Goal: Task Accomplishment & Management: Use online tool/utility

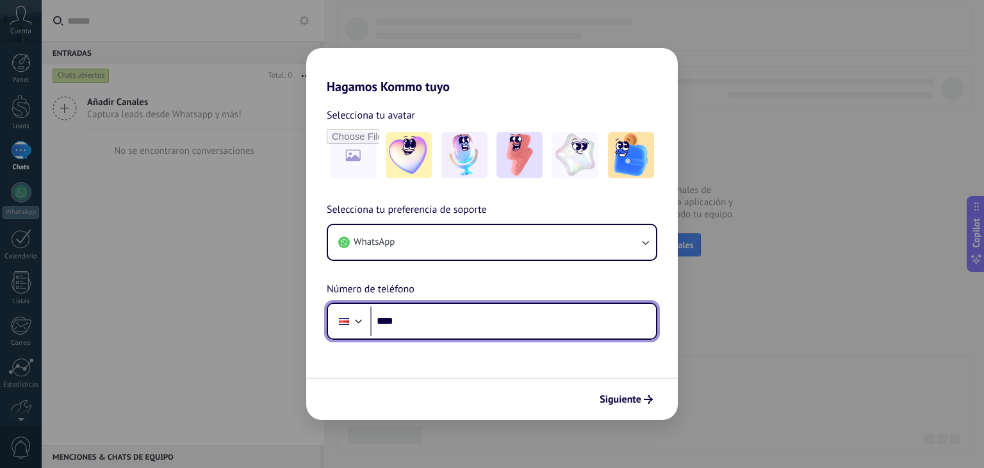
click at [423, 325] on input "****" at bounding box center [513, 320] width 286 height 29
click at [423, 325] on input "*" at bounding box center [513, 320] width 286 height 29
click at [402, 315] on input "*" at bounding box center [513, 320] width 286 height 29
click at [408, 321] on input "****" at bounding box center [513, 320] width 286 height 29
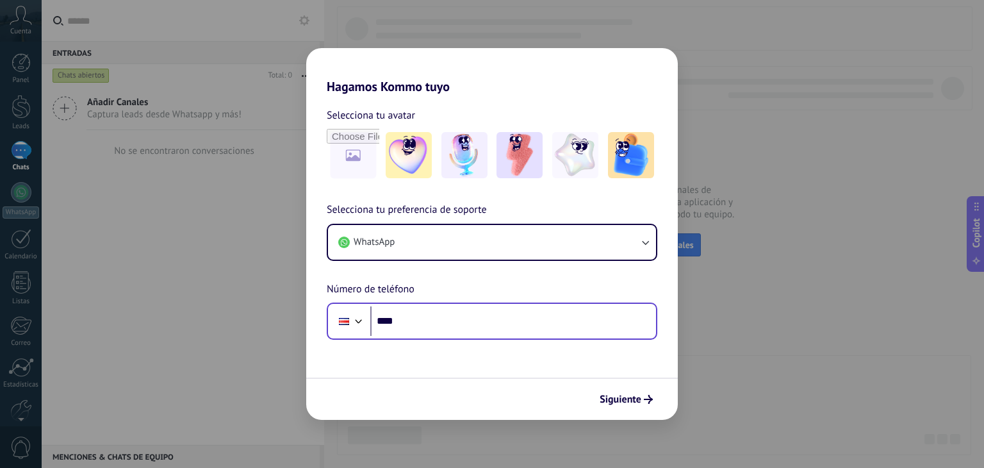
click at [366, 318] on div "Phone ****" at bounding box center [492, 320] width 331 height 37
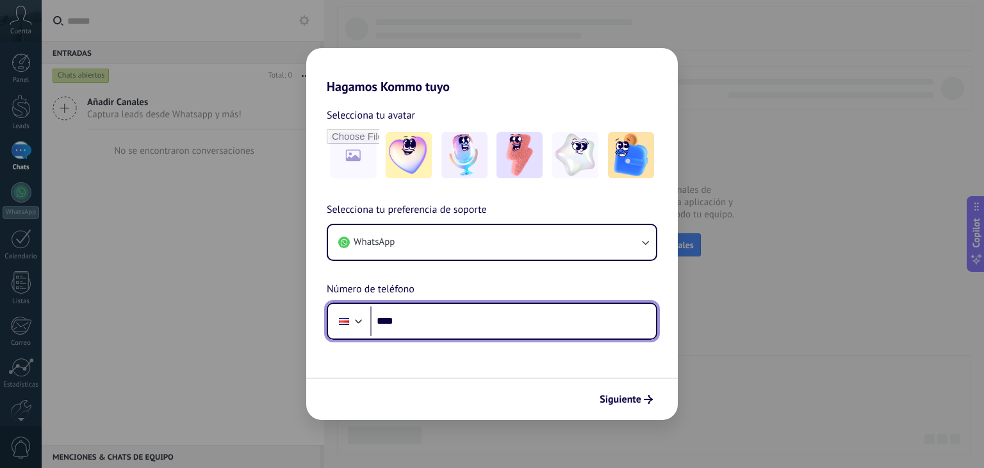
click at [359, 323] on div at bounding box center [358, 319] width 15 height 15
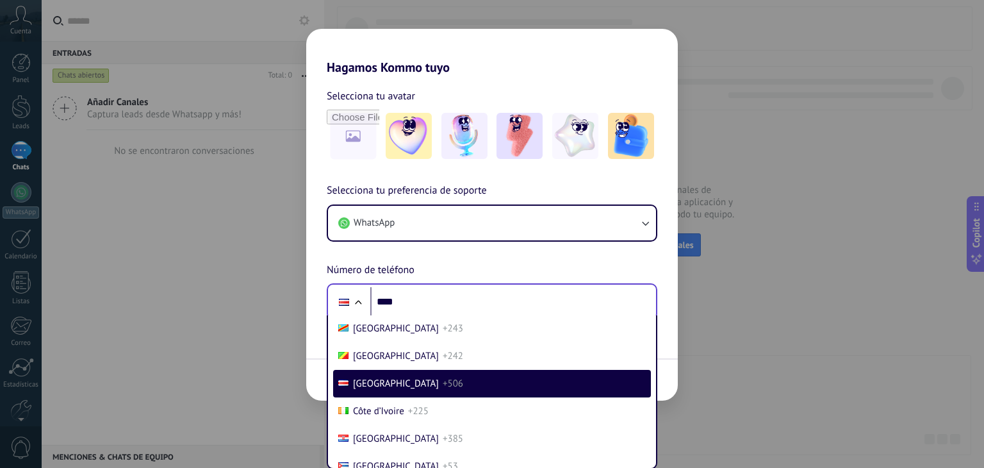
scroll to position [1127, 0]
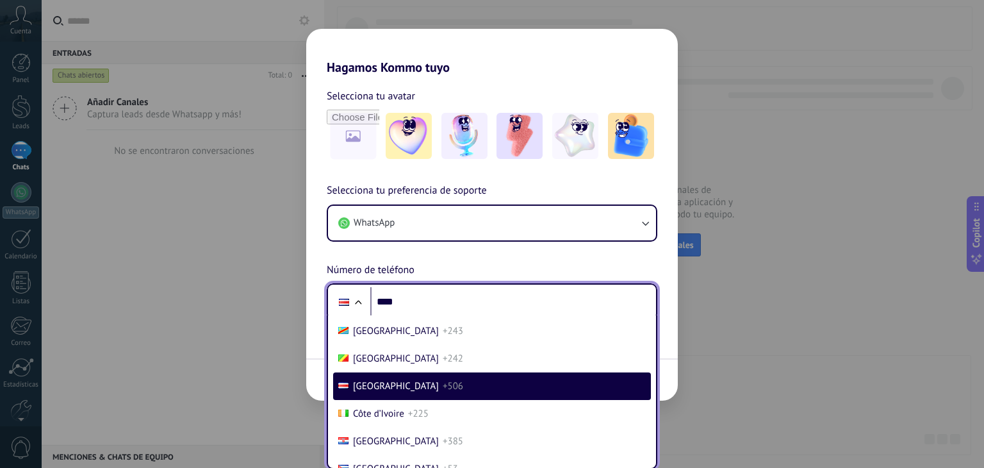
click at [380, 397] on li "[GEOGRAPHIC_DATA] +506" at bounding box center [492, 386] width 318 height 28
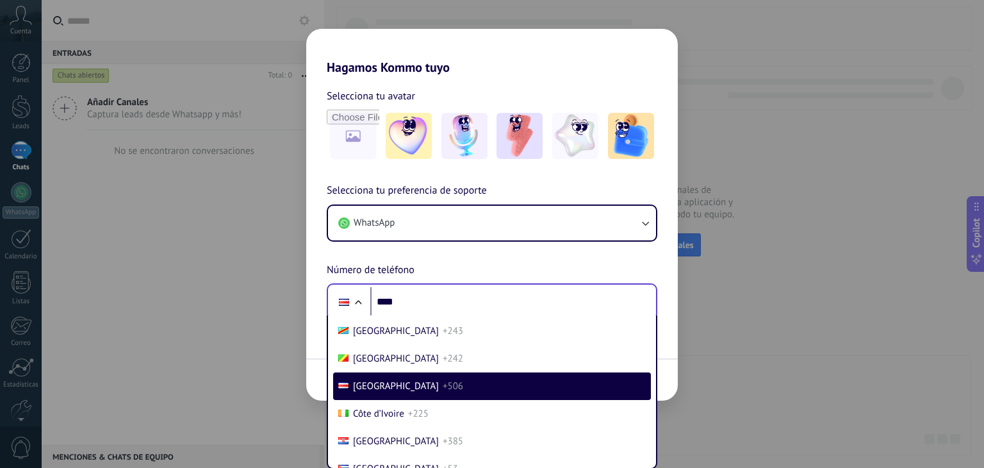
scroll to position [0, 0]
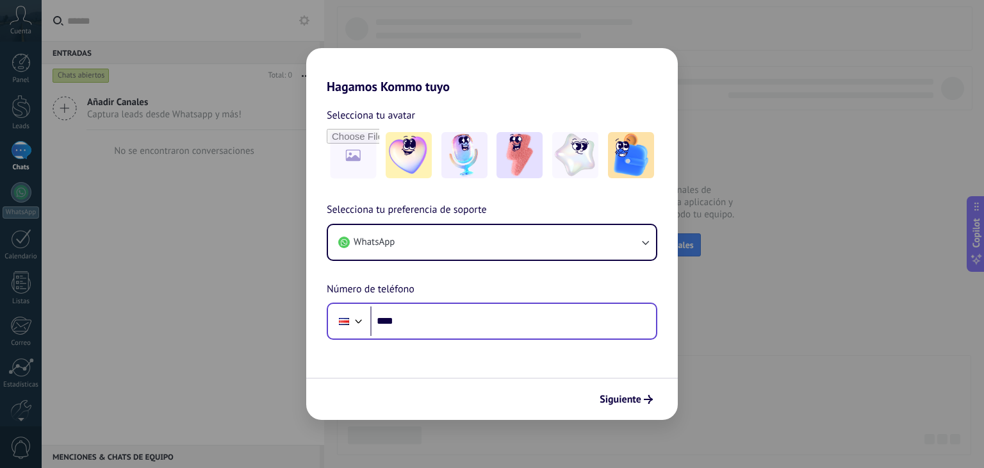
click at [380, 397] on div "Siguiente" at bounding box center [492, 398] width 372 height 42
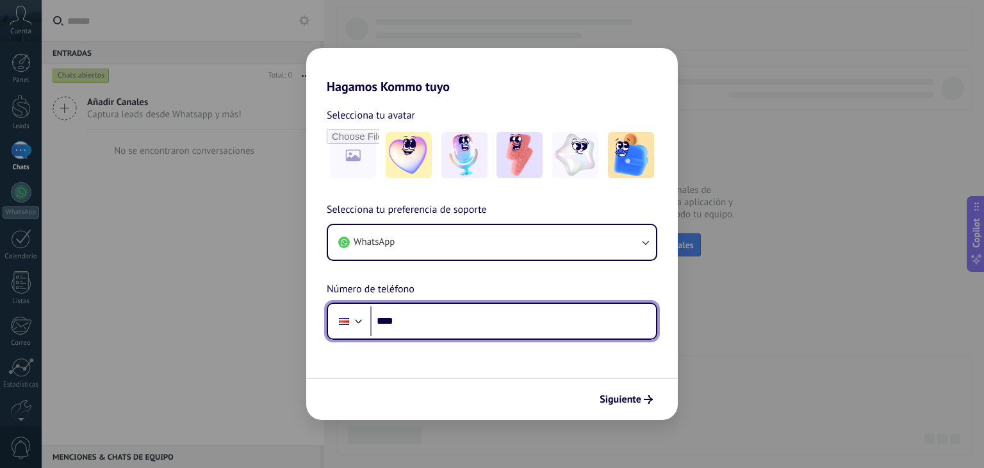
click at [409, 320] on input "****" at bounding box center [513, 320] width 286 height 29
type input "**********"
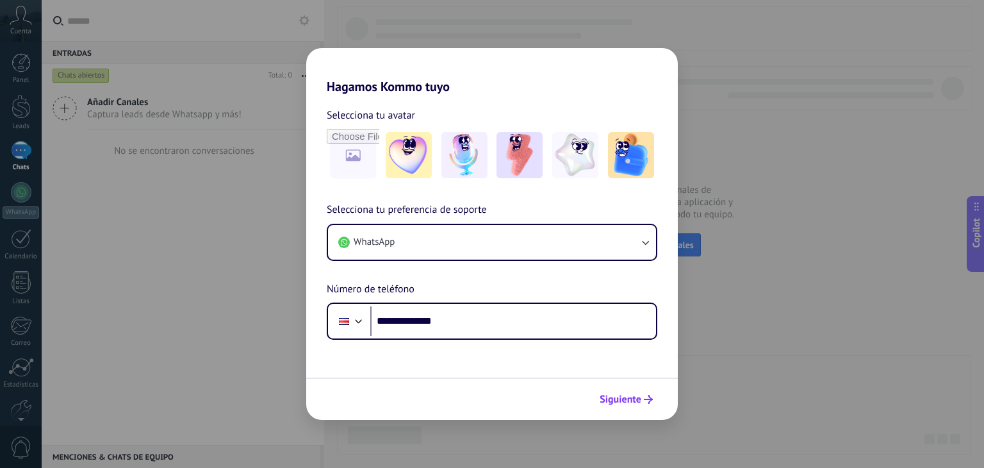
click at [632, 403] on span "Siguiente" at bounding box center [621, 399] width 42 height 9
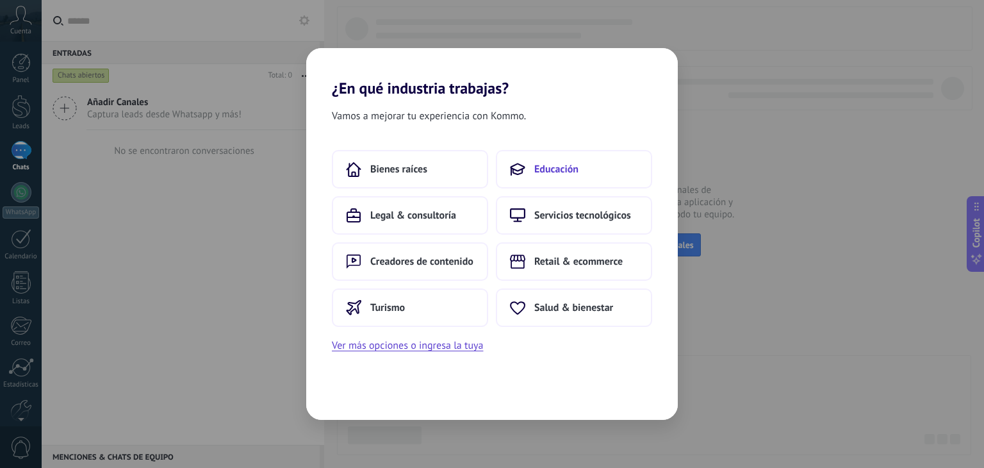
click at [528, 168] on button "Educación" at bounding box center [574, 169] width 156 height 38
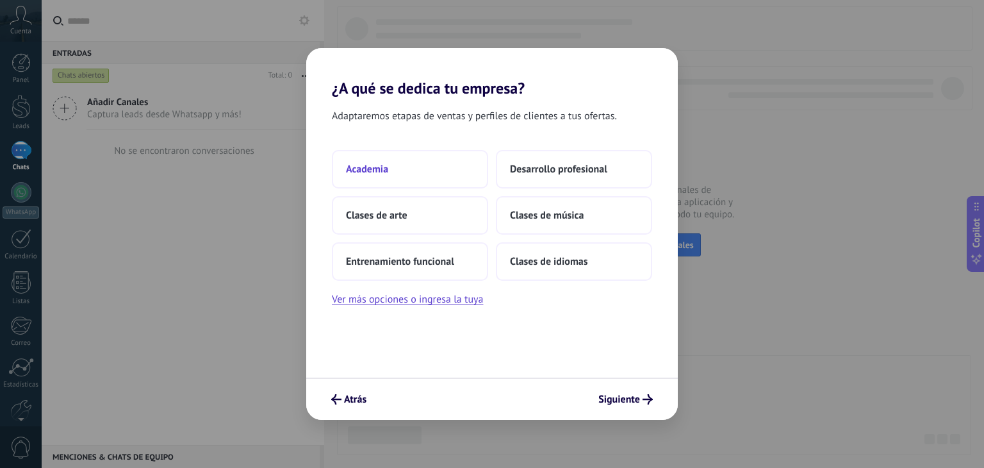
click at [389, 160] on button "Academia" at bounding box center [410, 169] width 156 height 38
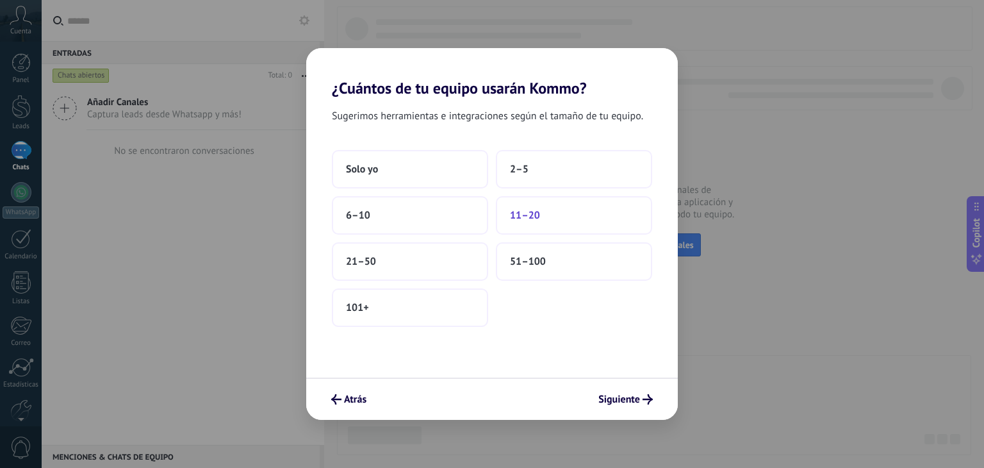
click at [536, 215] on span "11–20" at bounding box center [525, 215] width 30 height 13
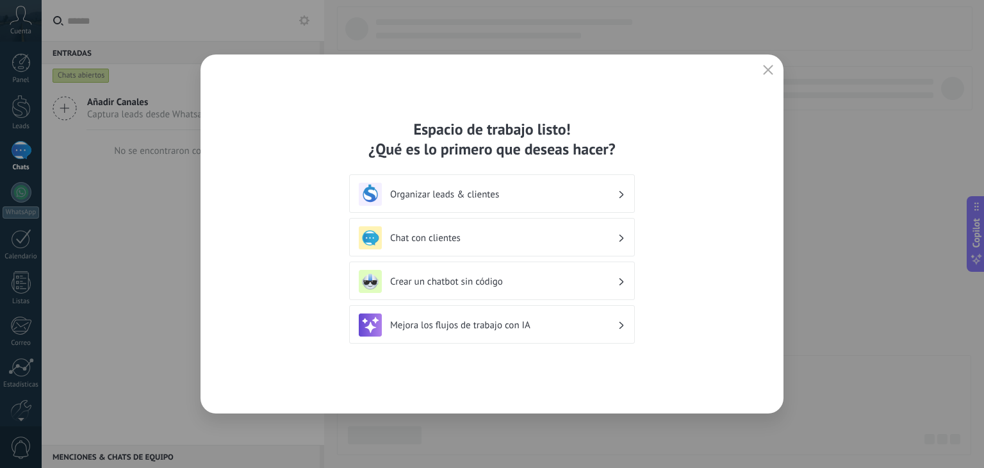
click at [461, 236] on h3 "Chat con clientes" at bounding box center [503, 238] width 227 height 12
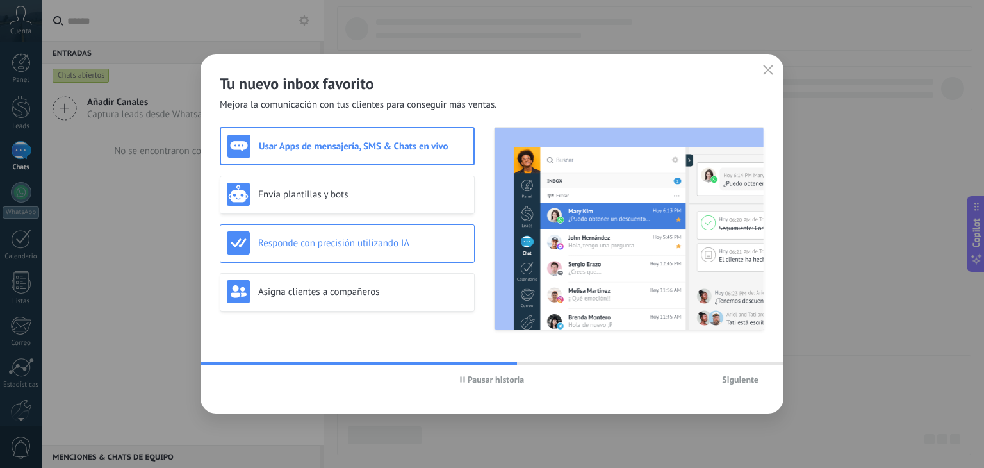
click at [394, 252] on div "Responde con precisión utilizando IA" at bounding box center [347, 242] width 241 height 23
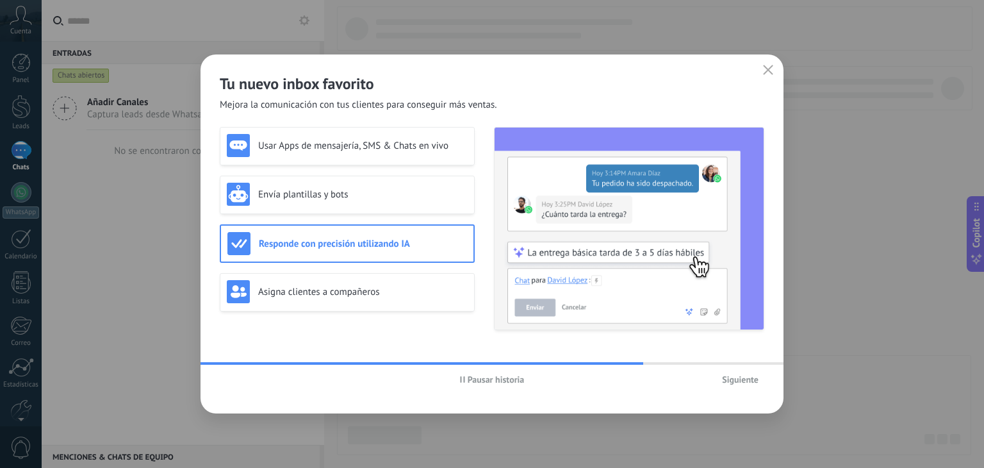
click at [536, 266] on img at bounding box center [629, 228] width 269 height 202
click at [745, 379] on span "Siguiente" at bounding box center [740, 379] width 37 height 9
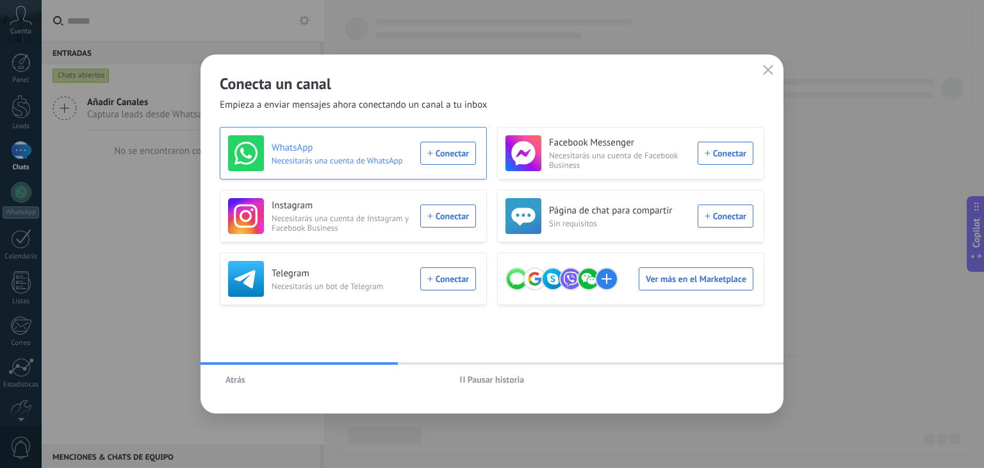
click at [427, 153] on div "WhatsApp Necesitarás una cuenta de WhatsApp Conectar" at bounding box center [352, 153] width 248 height 36
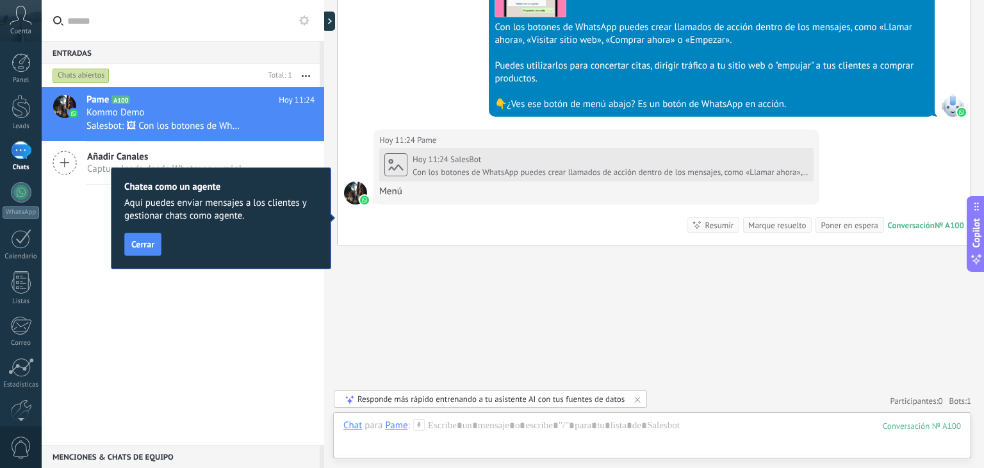
scroll to position [1035, 0]
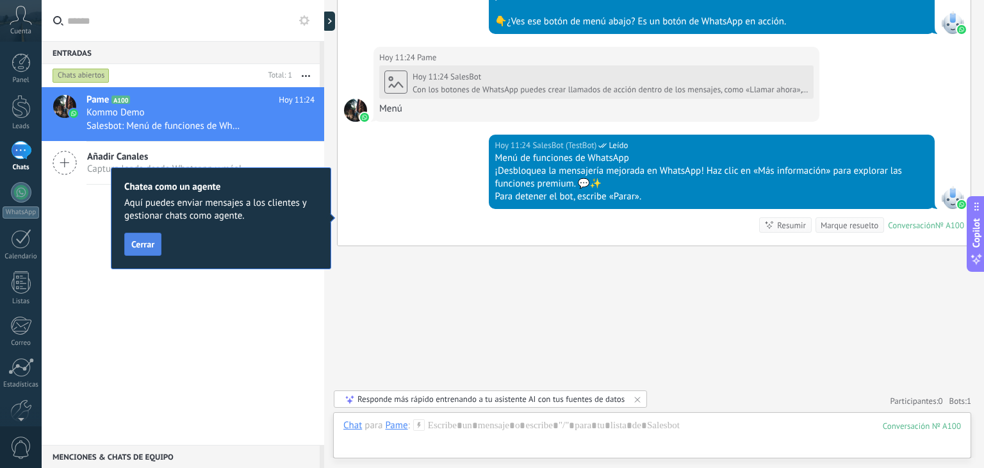
click at [143, 245] on span "Cerrar" at bounding box center [142, 244] width 23 height 9
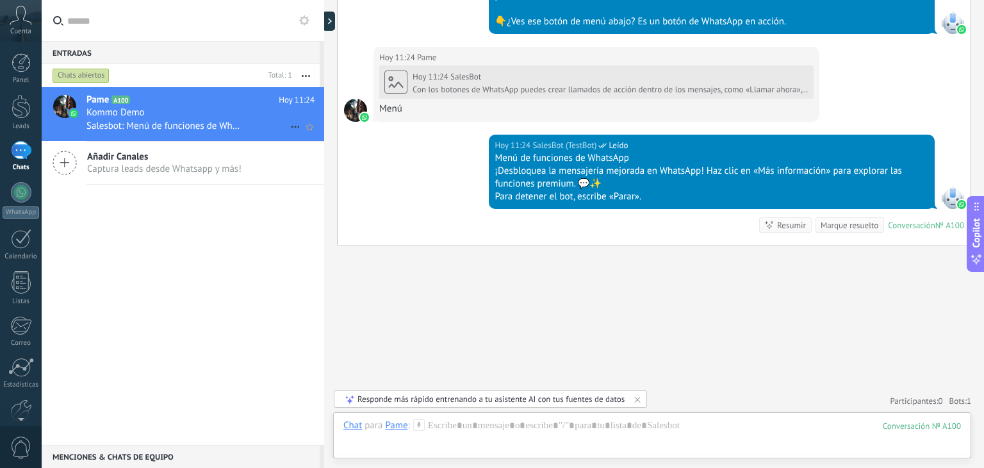
click at [293, 131] on icon at bounding box center [295, 126] width 15 height 15
click at [299, 74] on div at bounding box center [492, 234] width 984 height 468
click at [299, 74] on button "button" at bounding box center [306, 75] width 28 height 23
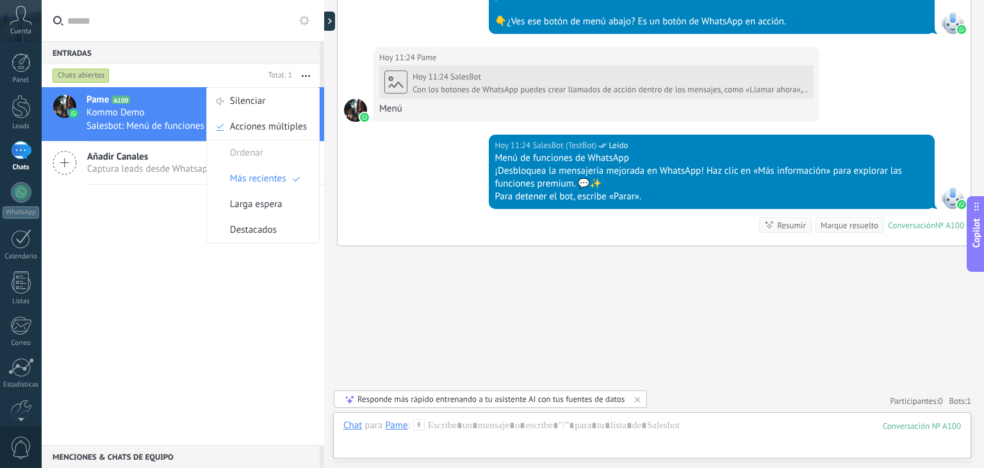
click at [178, 221] on div "Pame A100 Hoy 11:24 Kommo Demo Salesbot: Menú de funciones de WhatsApp ¡Desbloq…" at bounding box center [183, 265] width 283 height 357
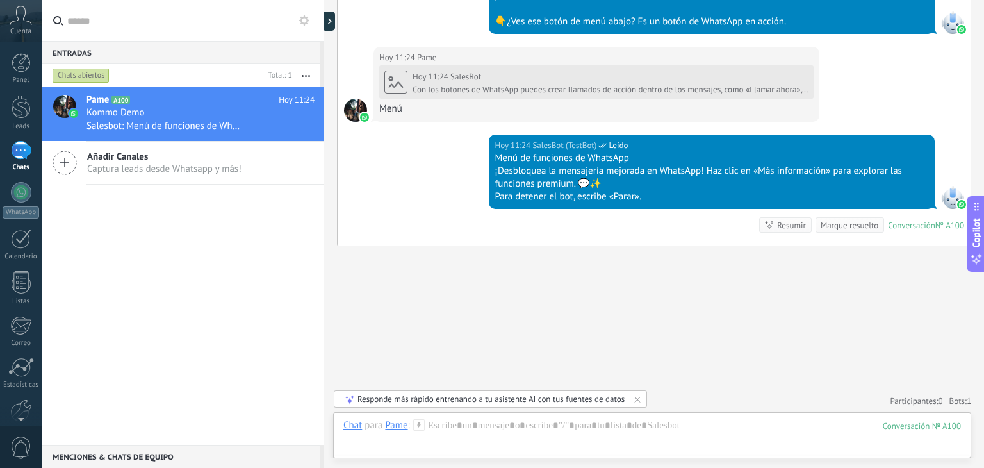
click at [15, 154] on div "1" at bounding box center [21, 150] width 20 height 19
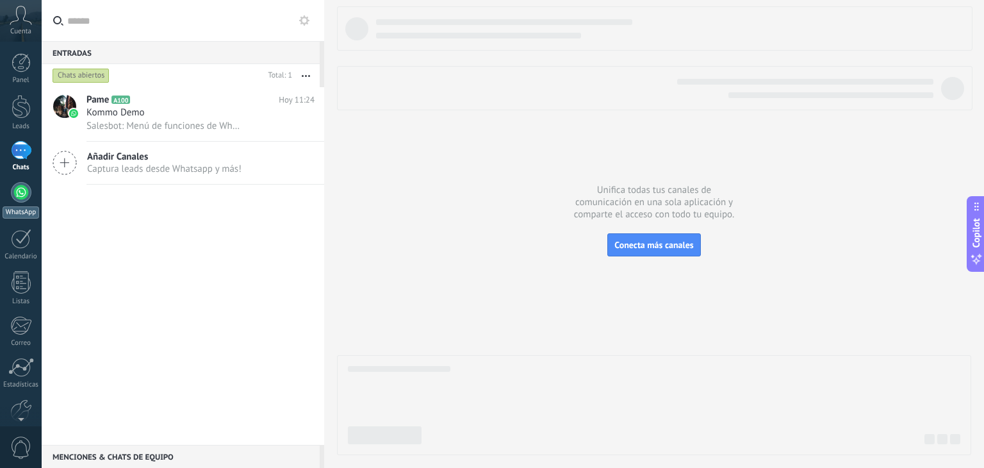
click at [20, 193] on div at bounding box center [21, 192] width 20 height 20
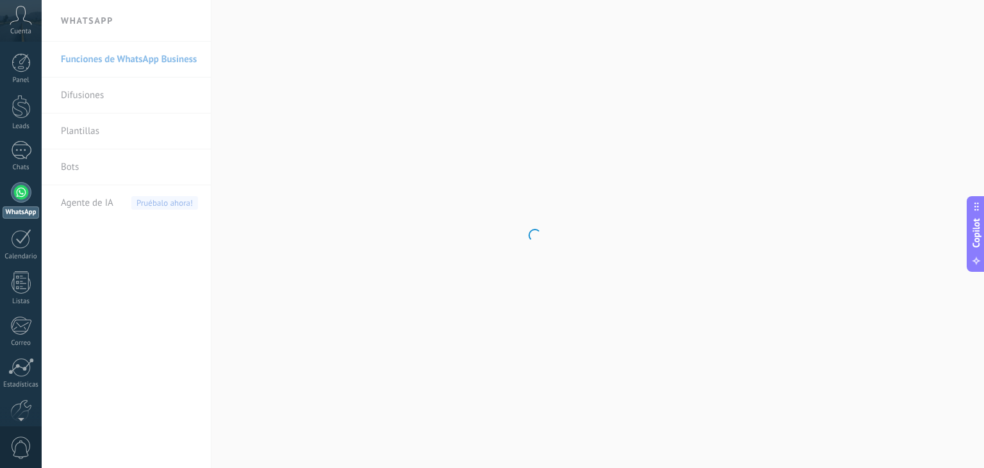
click at [126, 53] on body ".abccls-1,.abccls-2{fill-rule:evenodd}.abccls-2{fill:#fff} .abfcls-1{fill:none}…" at bounding box center [492, 234] width 984 height 468
click at [104, 129] on link "Plantillas" at bounding box center [129, 131] width 137 height 36
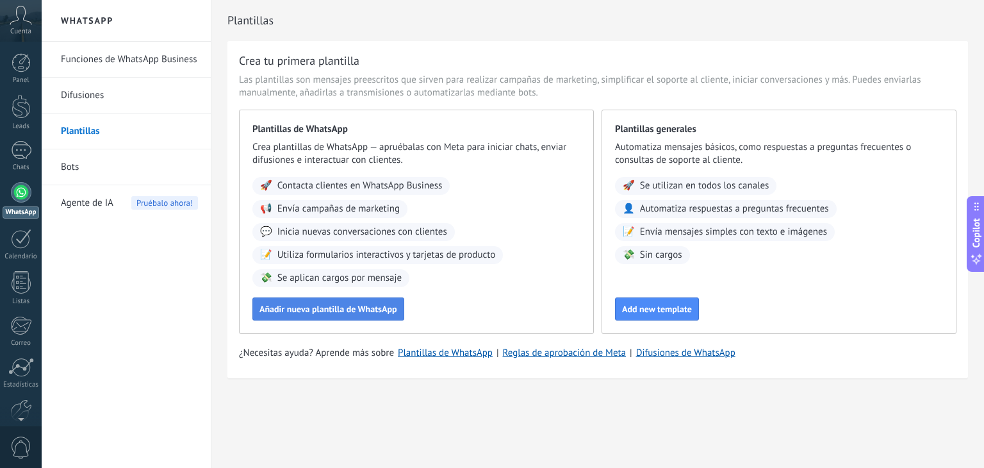
click at [285, 304] on span "Añadir nueva plantilla de WhatsApp" at bounding box center [328, 308] width 138 height 9
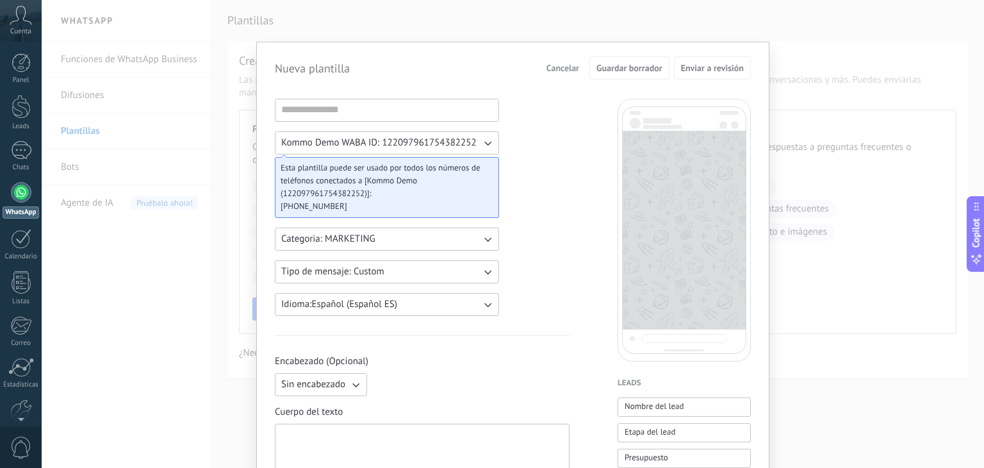
click at [476, 141] on button "Kommo Demo WABA ID: 122097961754382252" at bounding box center [387, 142] width 224 height 23
click at [476, 141] on li "Kommo Demo WABA ID: 122097961754382252" at bounding box center [382, 143] width 231 height 22
click at [476, 141] on button "Kommo Demo WABA ID: 122097961754382252" at bounding box center [387, 142] width 224 height 23
click at [476, 141] on li "Kommo Demo WABA ID: 122097961754382252" at bounding box center [382, 143] width 231 height 22
click at [425, 184] on span "Esta plantilla puede ser usado por todos los números de teléfonos conectados a …" at bounding box center [382, 180] width 202 height 38
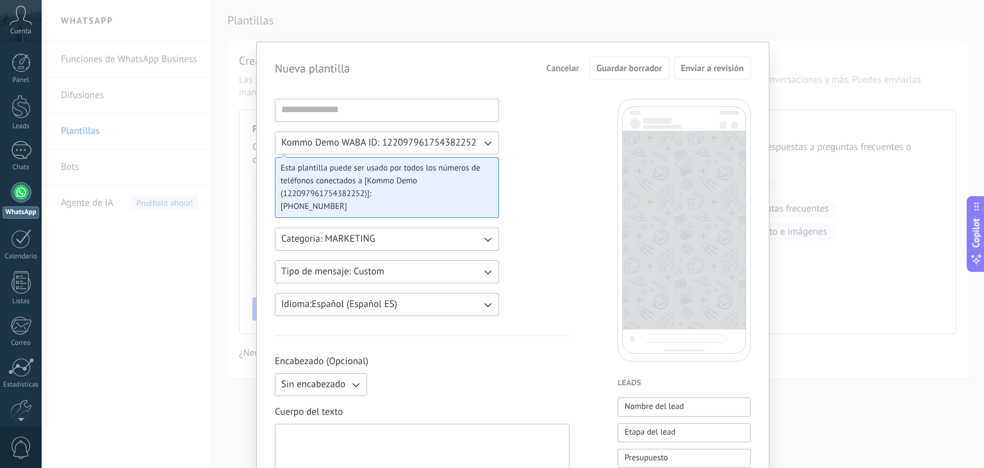
click at [402, 236] on button "Categoria: MARKETING" at bounding box center [387, 238] width 224 height 23
click at [313, 252] on li "MARKETING" at bounding box center [382, 261] width 231 height 22
click at [431, 269] on button "Tipo de mensaje: Custom" at bounding box center [387, 271] width 224 height 23
click at [319, 271] on li "Custom" at bounding box center [382, 272] width 231 height 22
click at [420, 112] on input at bounding box center [386, 109] width 223 height 20
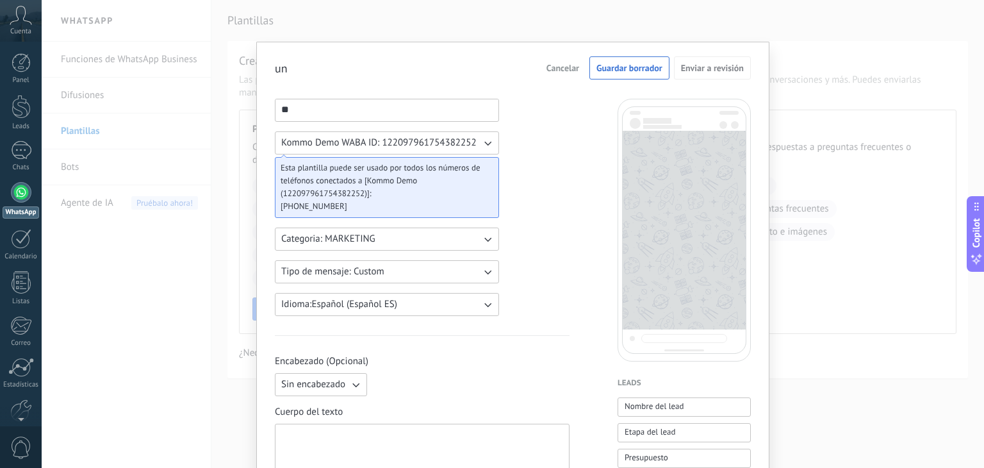
type input "*"
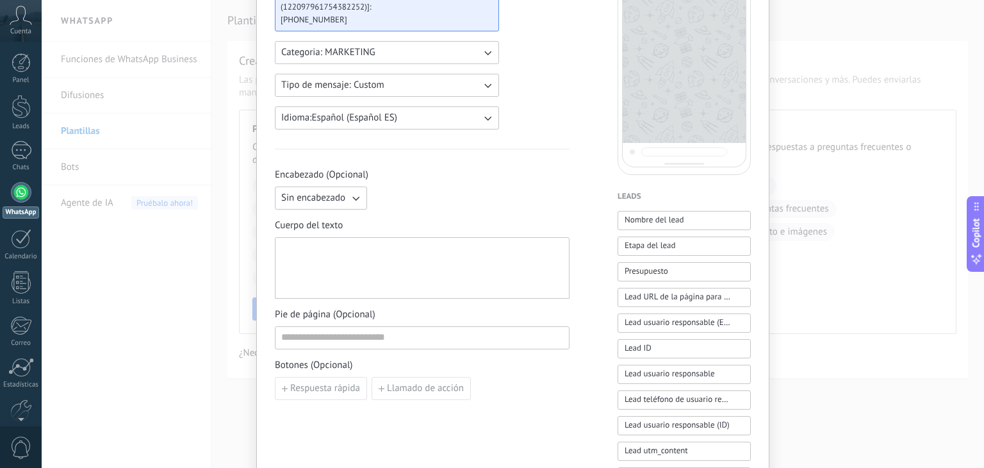
scroll to position [192, 0]
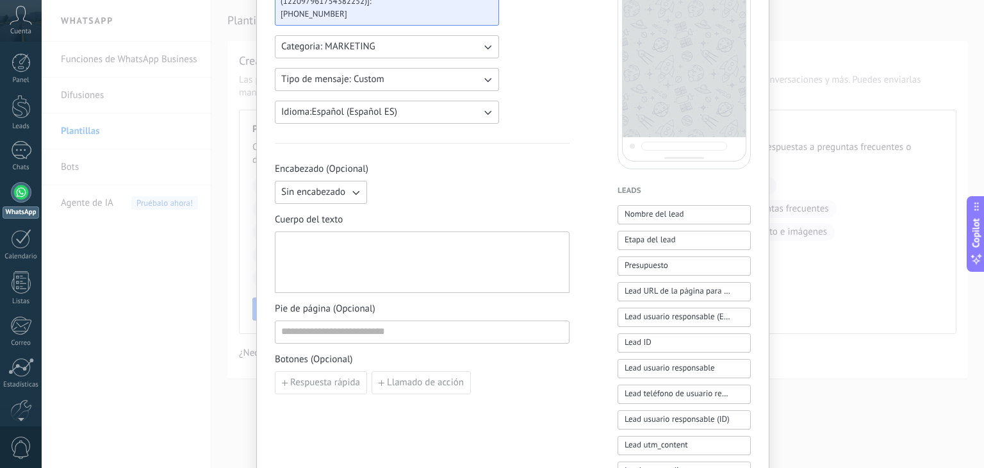
type input "**********"
click at [358, 192] on icon "button" at bounding box center [355, 192] width 13 height 13
click at [328, 233] on span "Imagen o archivo" at bounding box center [316, 235] width 71 height 13
click at [379, 195] on label "Imagen o archivo" at bounding box center [434, 192] width 125 height 23
click at [372, 181] on input "Imagen o archivo" at bounding box center [372, 181] width 0 height 0
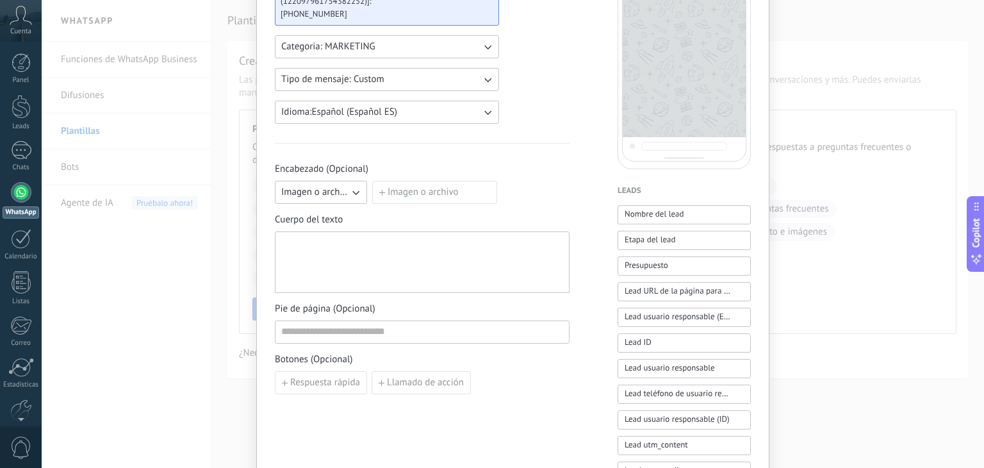
click at [399, 193] on label "Imagen o archivo" at bounding box center [434, 192] width 125 height 23
click at [372, 181] on input "Imagen o archivo" at bounding box center [372, 181] width 0 height 0
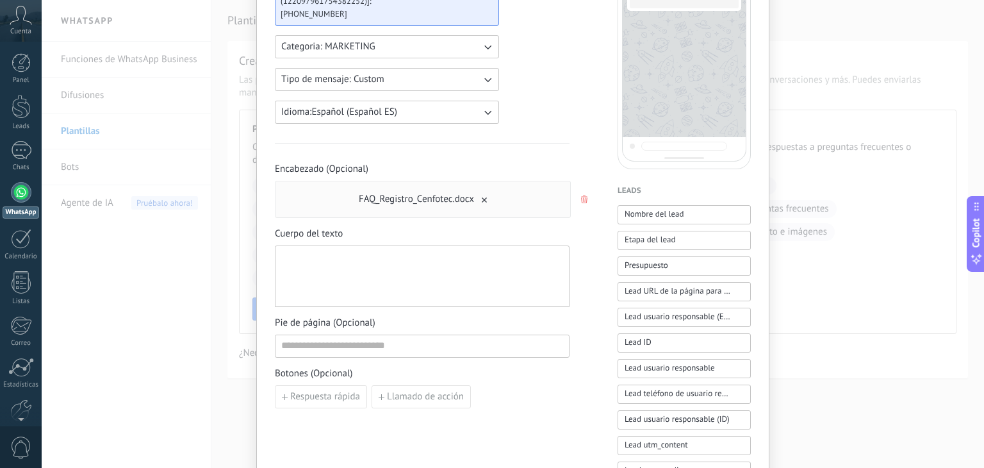
click at [382, 259] on div at bounding box center [422, 276] width 282 height 51
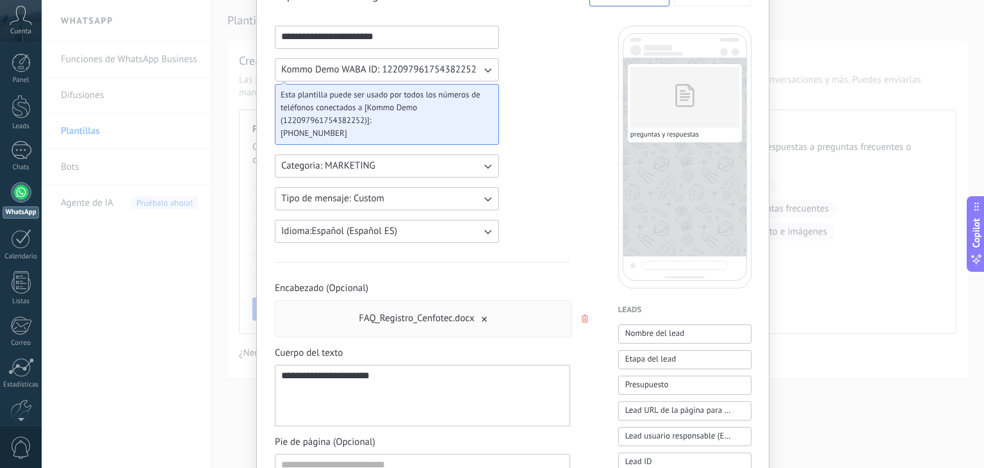
scroll to position [0, 0]
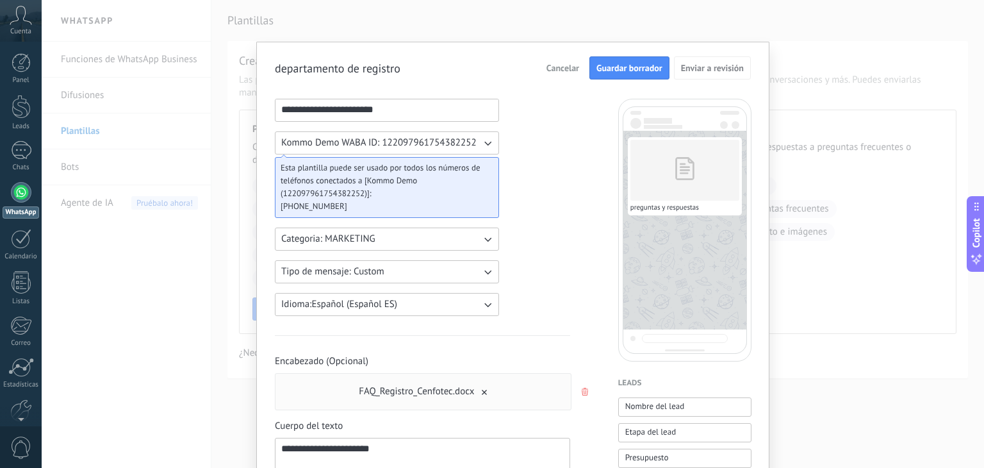
click at [623, 70] on span "Guardar borrador" at bounding box center [629, 67] width 66 height 9
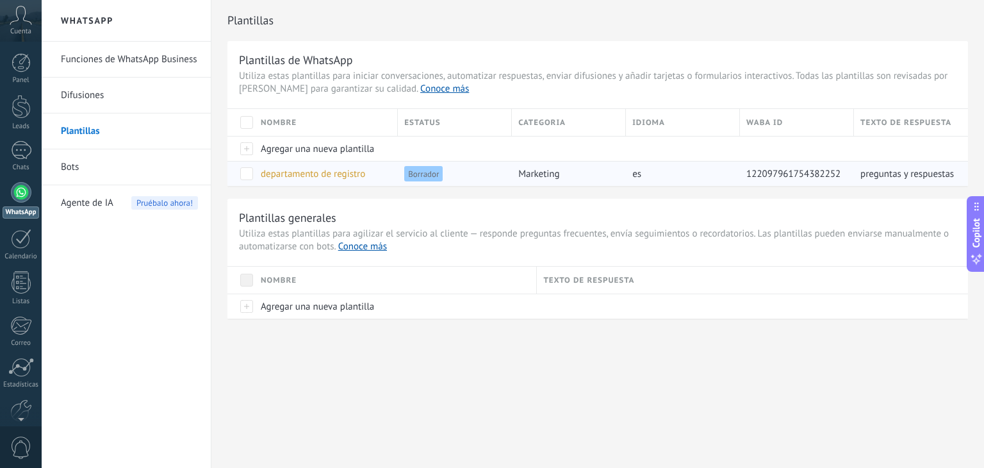
click at [334, 172] on span "departamento de registro" at bounding box center [313, 174] width 104 height 12
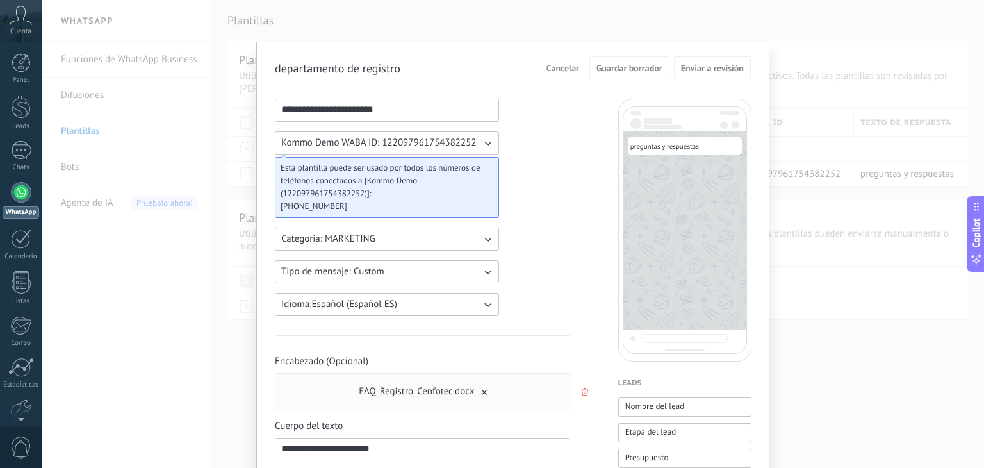
click at [791, 56] on div "**********" at bounding box center [513, 234] width 942 height 468
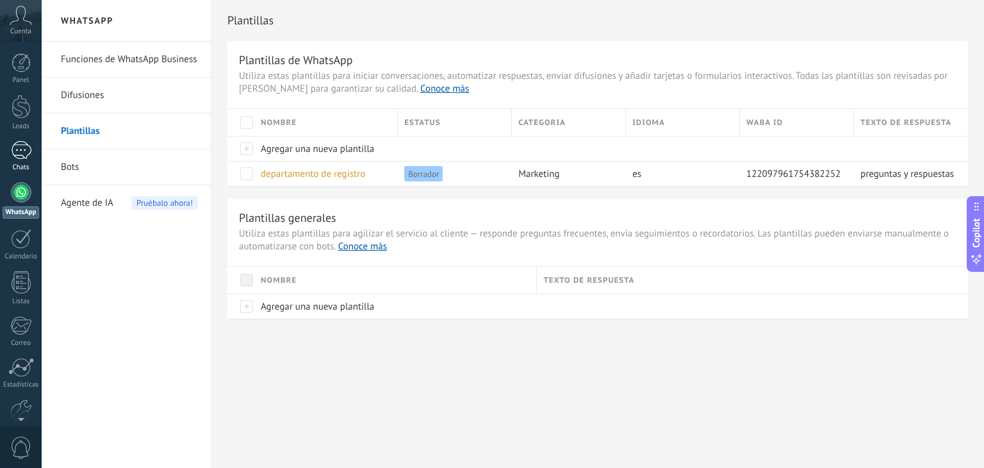
click at [16, 142] on div "1" at bounding box center [21, 150] width 20 height 19
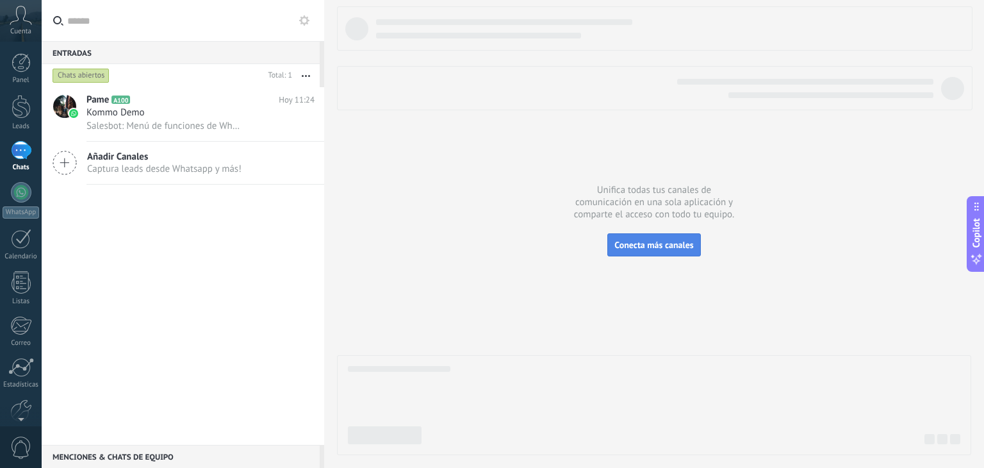
click at [647, 244] on span "Conecta más canales" at bounding box center [653, 245] width 79 height 12
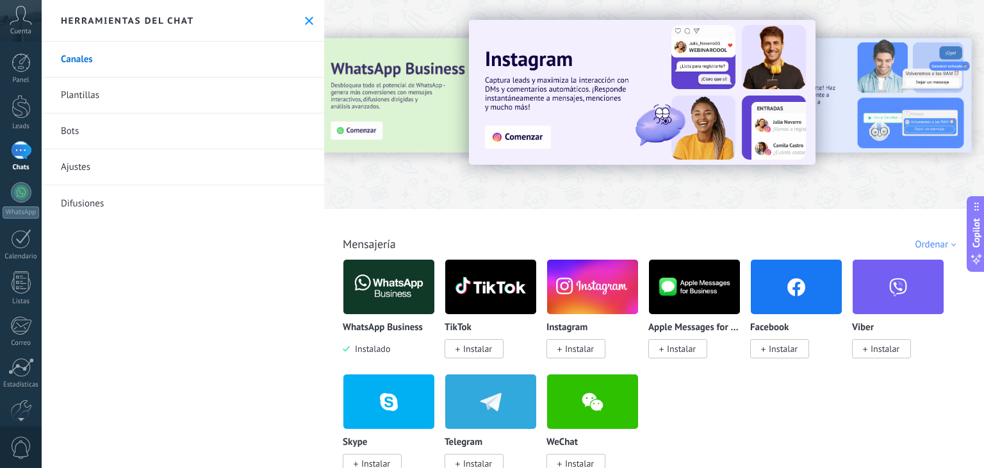
click at [58, 90] on link "Plantillas" at bounding box center [183, 96] width 283 height 36
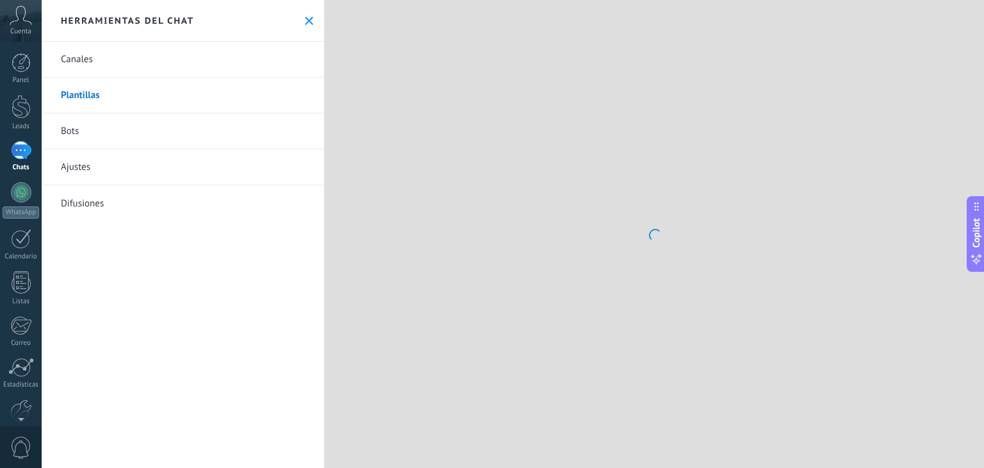
click at [81, 95] on link "Plantillas" at bounding box center [183, 96] width 283 height 36
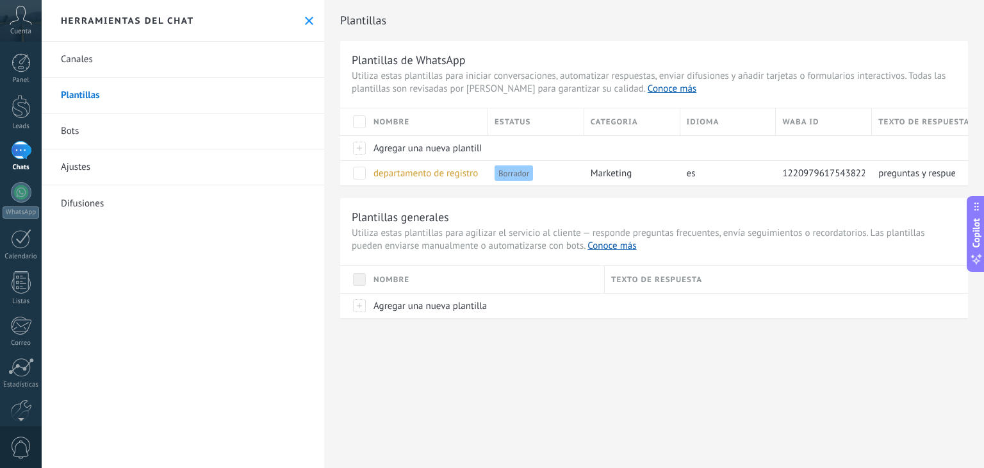
click at [104, 141] on link "Bots" at bounding box center [183, 131] width 283 height 36
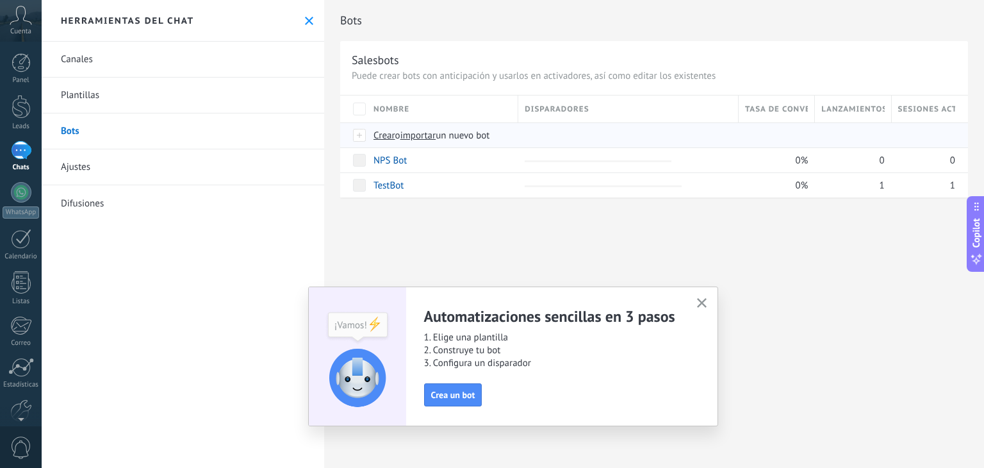
click at [382, 135] on span "Crear" at bounding box center [384, 135] width 22 height 12
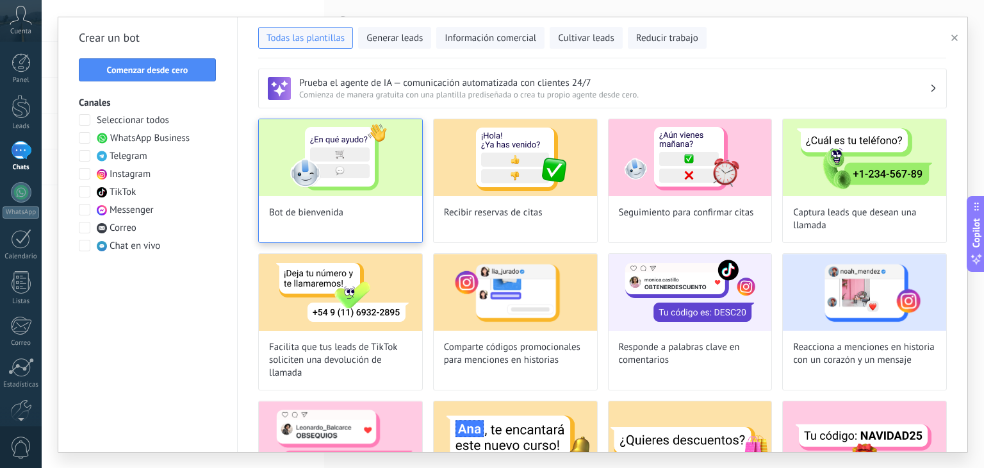
click at [359, 195] on img at bounding box center [340, 157] width 163 height 77
type input "**********"
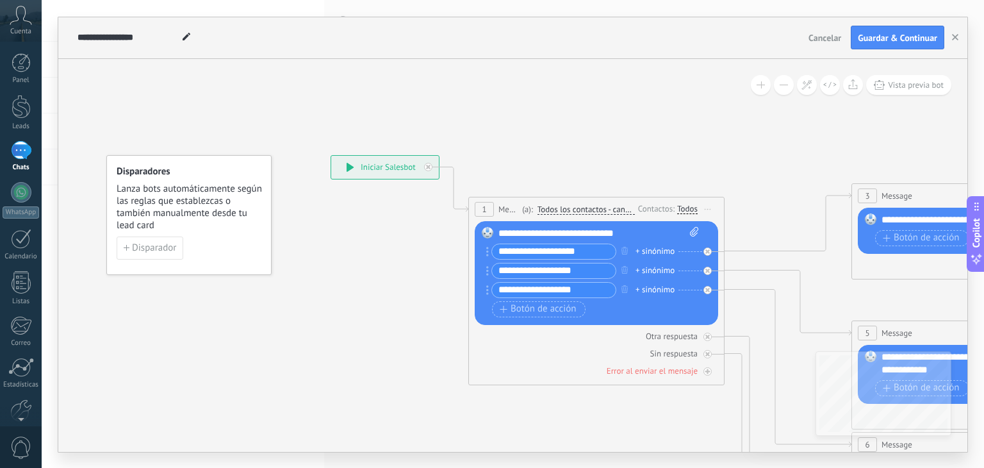
click at [695, 233] on icon at bounding box center [694, 232] width 8 height 10
click input "Subir" at bounding box center [0, 0] width 0 height 0
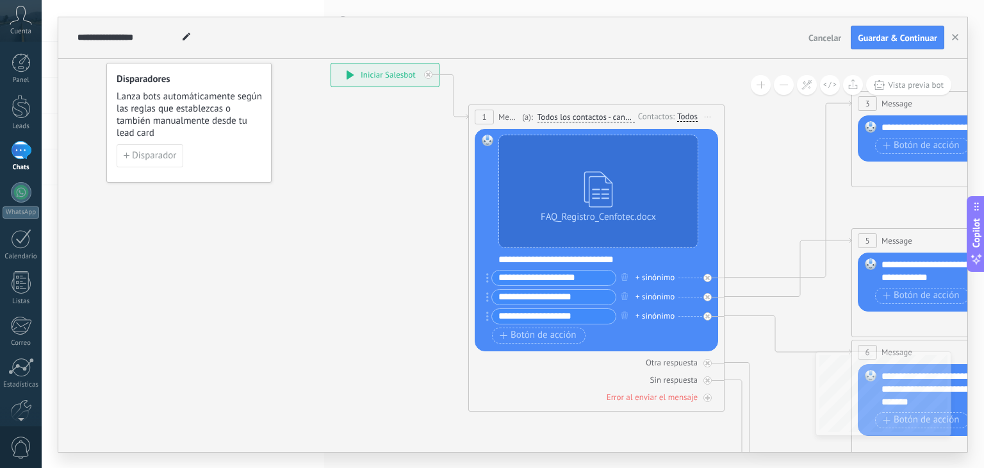
click at [584, 281] on input "**********" at bounding box center [554, 277] width 124 height 15
click at [594, 279] on input "**********" at bounding box center [554, 277] width 124 height 15
type input "********"
click at [597, 296] on input "**********" at bounding box center [554, 297] width 124 height 15
type input "**********"
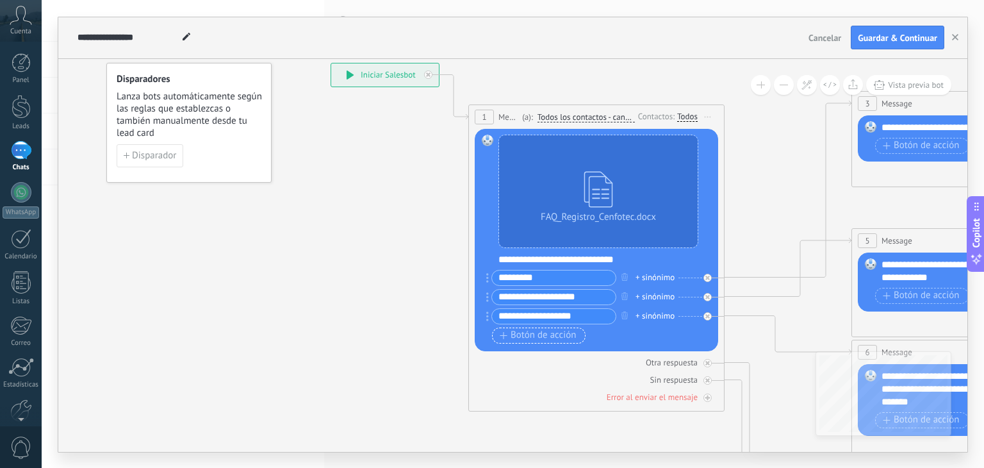
click at [518, 338] on span "Botón de acción" at bounding box center [538, 335] width 77 height 10
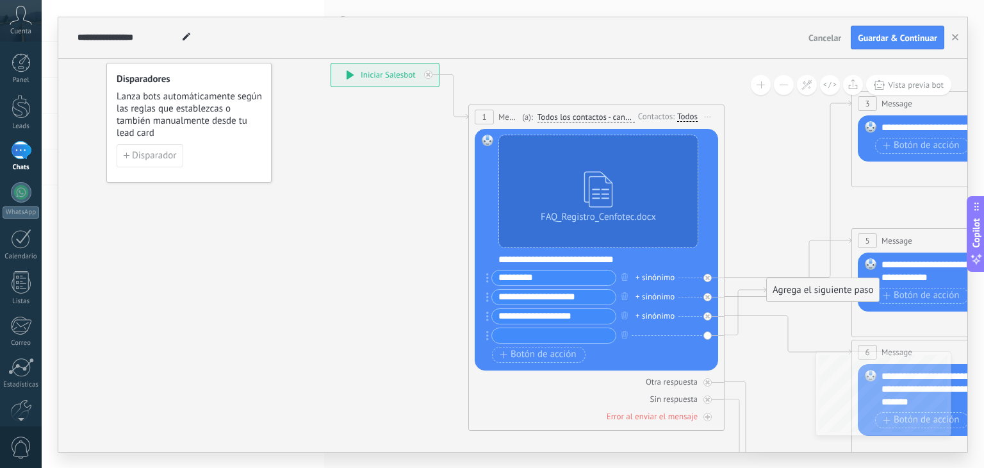
click at [389, 78] on div "**********" at bounding box center [385, 74] width 108 height 23
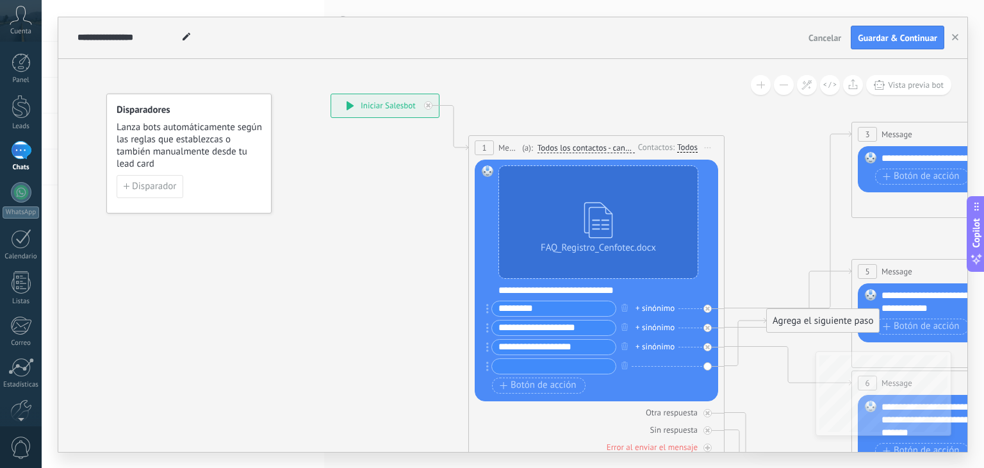
click at [842, 318] on div "Agrega el siguiente paso" at bounding box center [823, 320] width 112 height 21
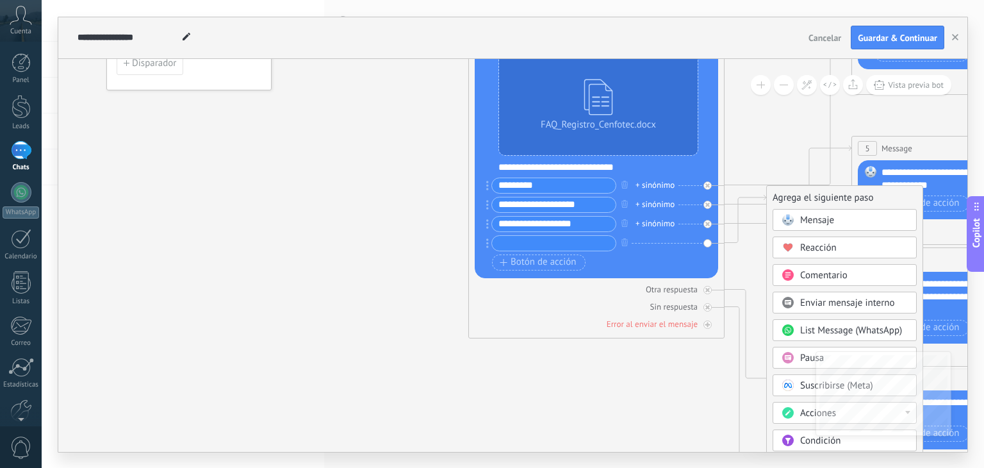
click at [833, 333] on span "List Message (WhatsApp)" at bounding box center [851, 330] width 102 height 12
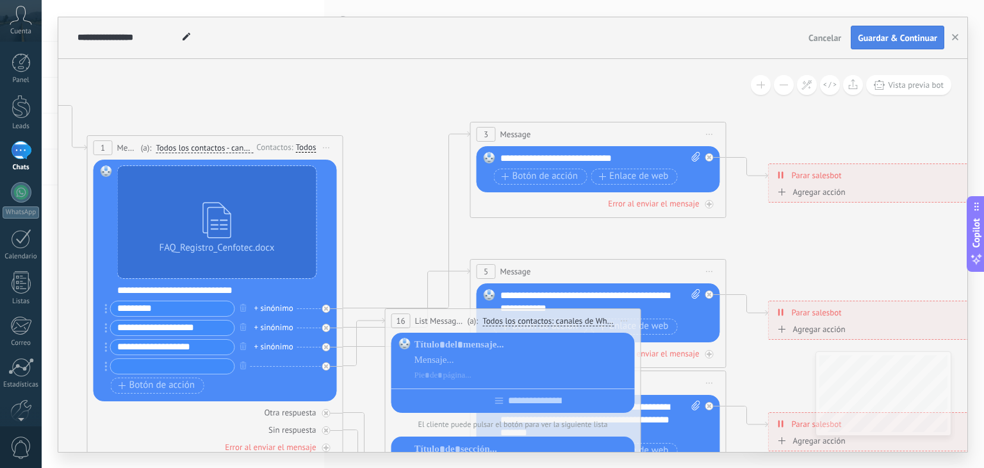
click at [908, 39] on span "Guardar & Continuar" at bounding box center [897, 37] width 79 height 9
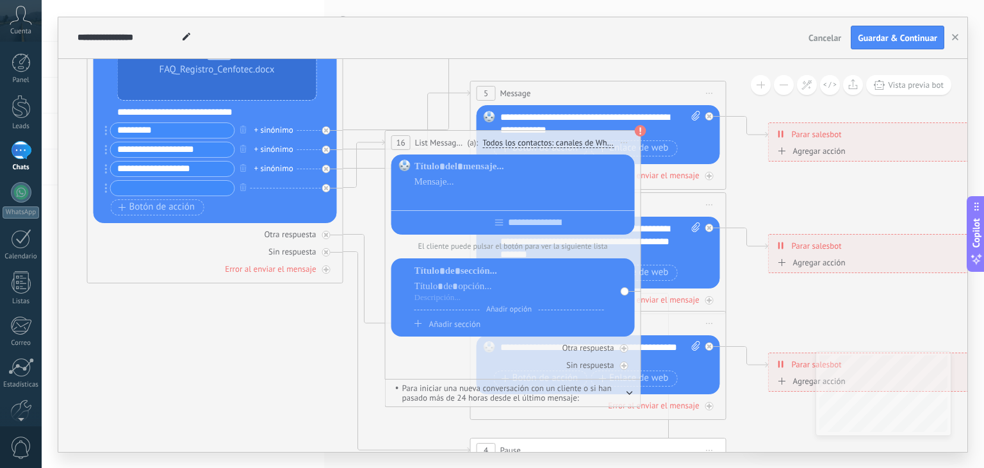
click at [434, 196] on div at bounding box center [522, 197] width 216 height 13
click at [469, 226] on div at bounding box center [512, 220] width 243 height 20
click at [420, 194] on div at bounding box center [522, 197] width 216 height 13
click at [450, 200] on div at bounding box center [522, 197] width 216 height 13
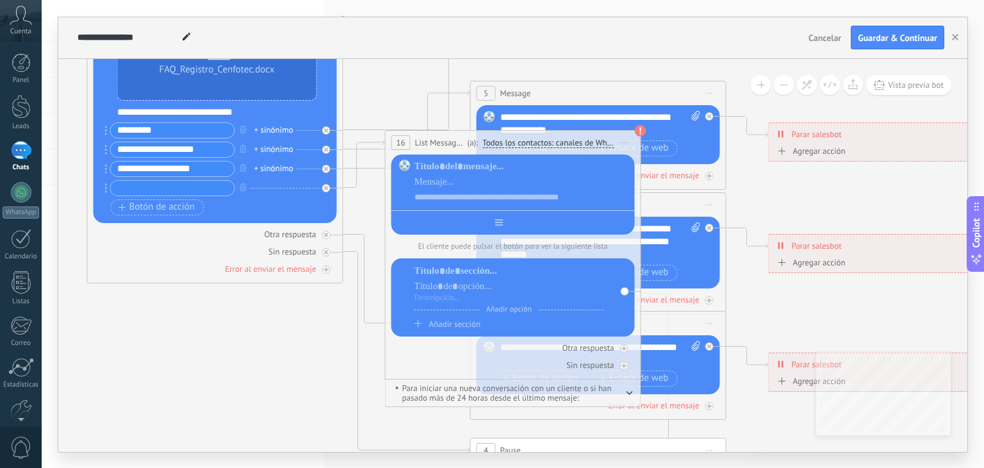
click at [475, 224] on div at bounding box center [512, 220] width 243 height 20
click at [507, 221] on div at bounding box center [512, 220] width 243 height 20
type input "*********"
click at [506, 295] on div at bounding box center [509, 298] width 190 height 10
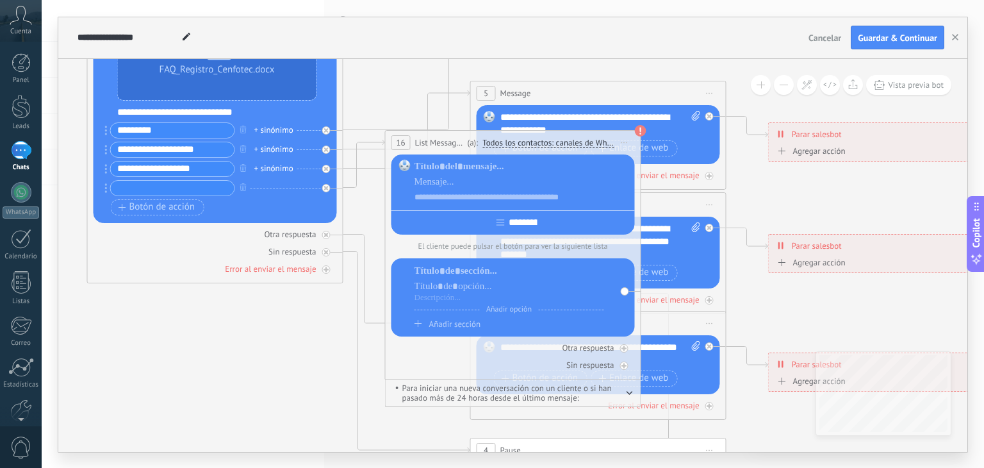
click at [445, 201] on div "**********" at bounding box center [522, 197] width 217 height 13
click at [487, 193] on div "**********" at bounding box center [522, 197] width 217 height 13
click at [449, 291] on div at bounding box center [509, 286] width 190 height 13
click at [445, 326] on span "Añadir sección" at bounding box center [454, 323] width 51 height 11
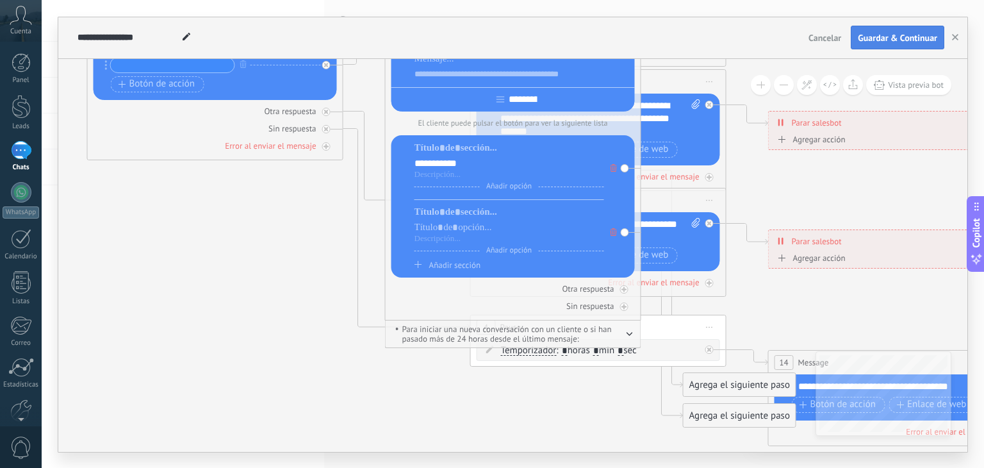
click at [903, 37] on span "Guardar & Continuar" at bounding box center [897, 37] width 79 height 9
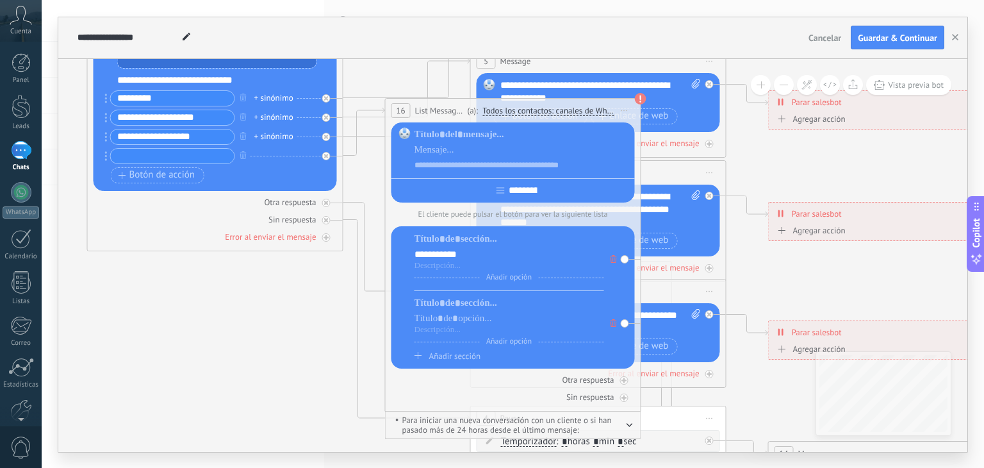
click at [407, 111] on div "16" at bounding box center [400, 110] width 19 height 15
click at [206, 152] on input "text" at bounding box center [173, 156] width 124 height 15
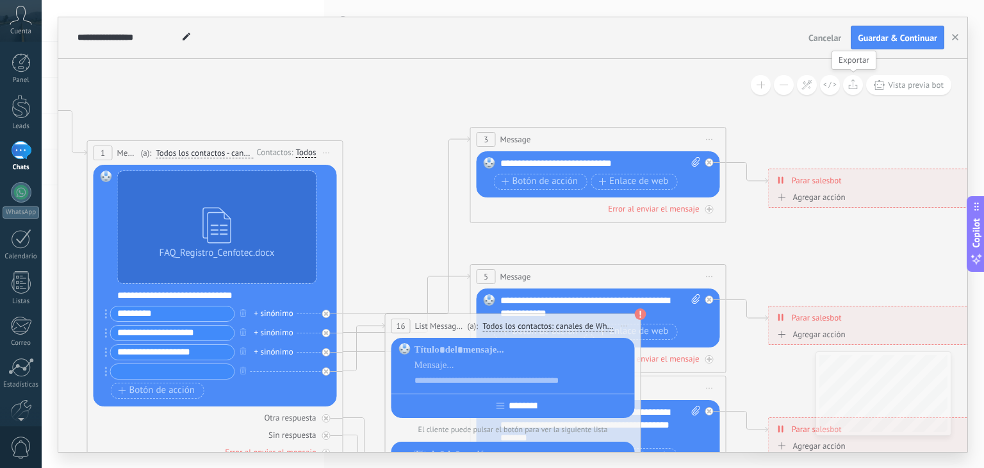
click at [850, 84] on icon at bounding box center [853, 84] width 10 height 10
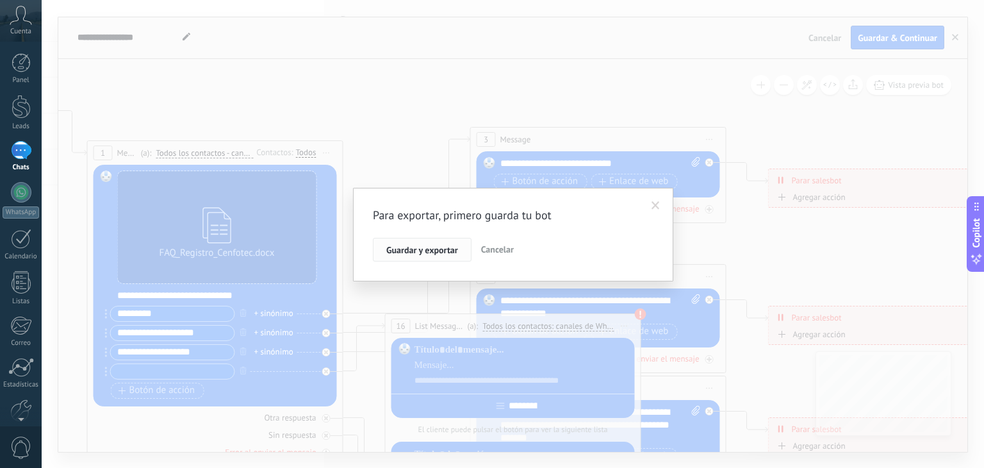
click at [423, 247] on span "Guardar y exportar" at bounding box center [422, 249] width 72 height 9
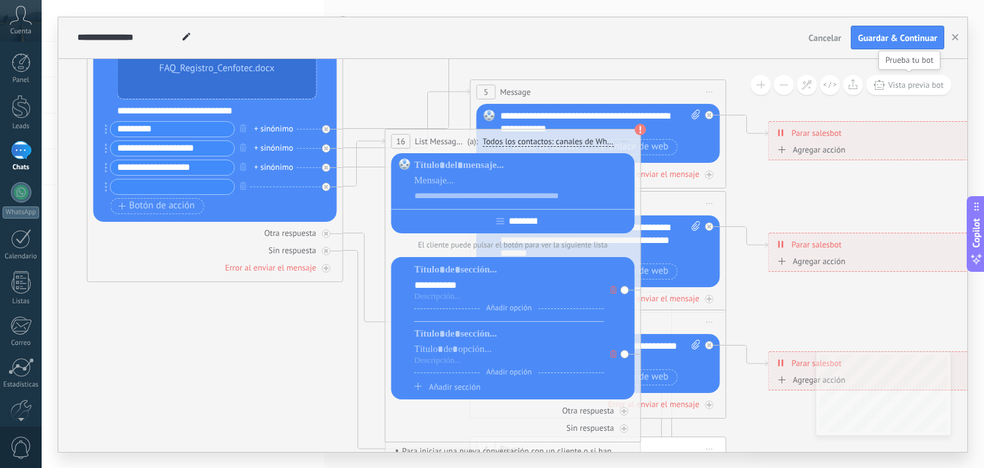
click at [903, 88] on span "Vista previa bot" at bounding box center [916, 84] width 56 height 11
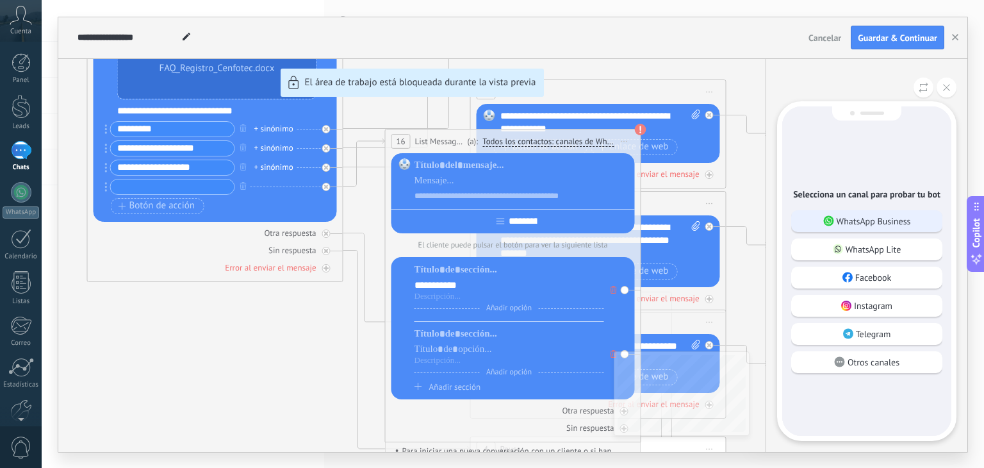
click at [848, 220] on p "WhatsApp Business" at bounding box center [874, 221] width 74 height 12
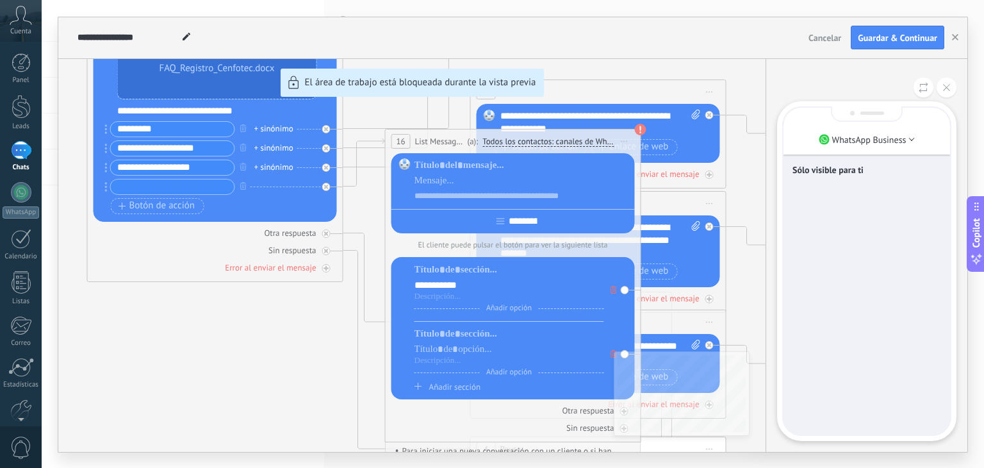
click at [842, 170] on p "Sólo visible para ti" at bounding box center [866, 170] width 149 height 12
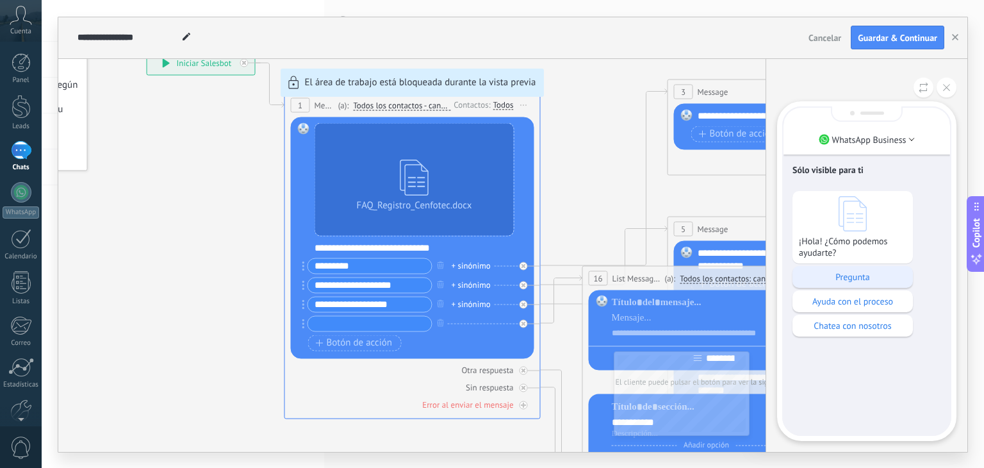
click at [867, 281] on p "Pregunta" at bounding box center [853, 277] width 108 height 12
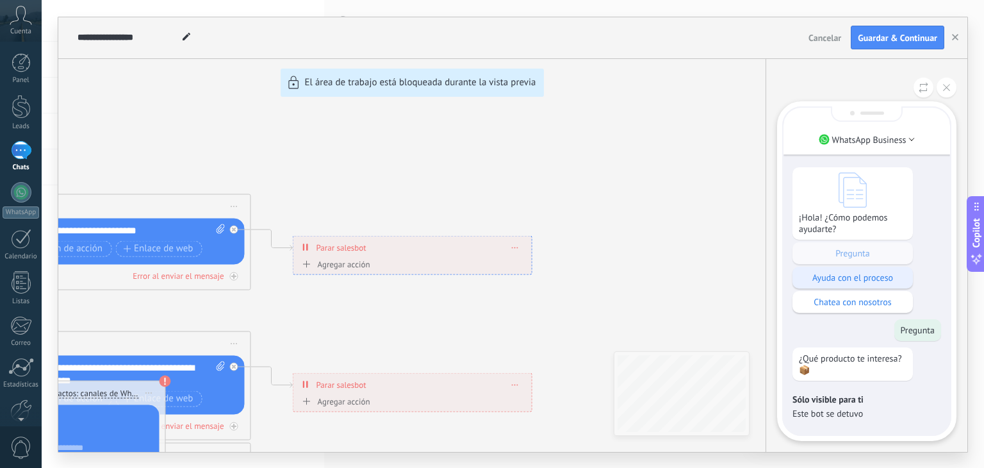
click at [828, 280] on p "Ayuda con el proceso" at bounding box center [853, 278] width 108 height 12
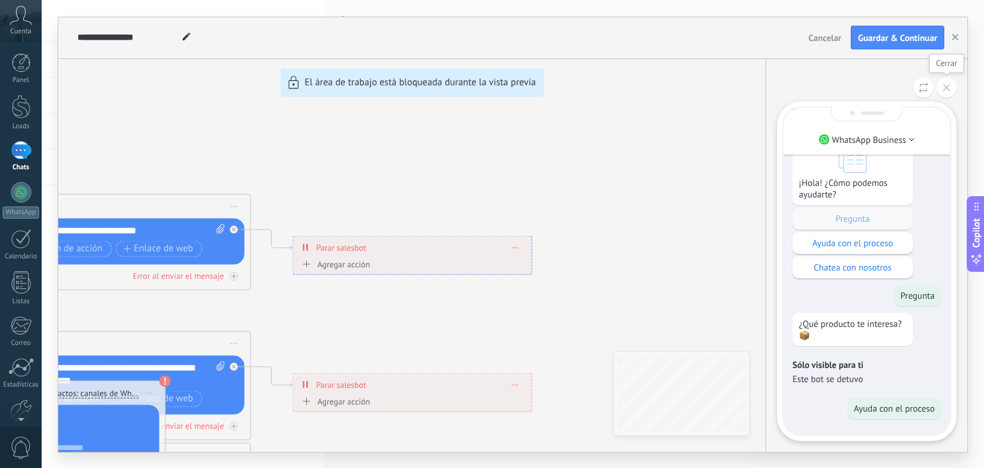
click at [946, 90] on button at bounding box center [947, 88] width 20 height 20
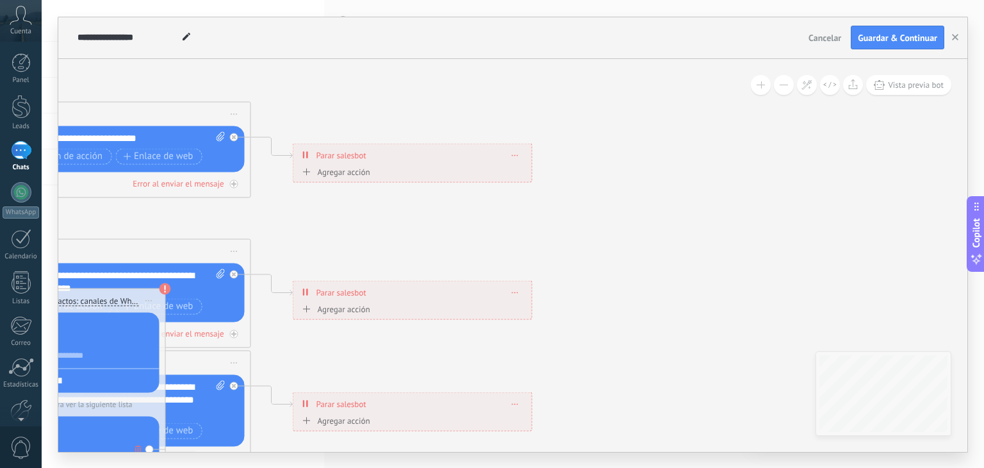
click at [185, 38] on use at bounding box center [187, 37] width 8 height 8
click at [785, 88] on button at bounding box center [784, 85] width 20 height 20
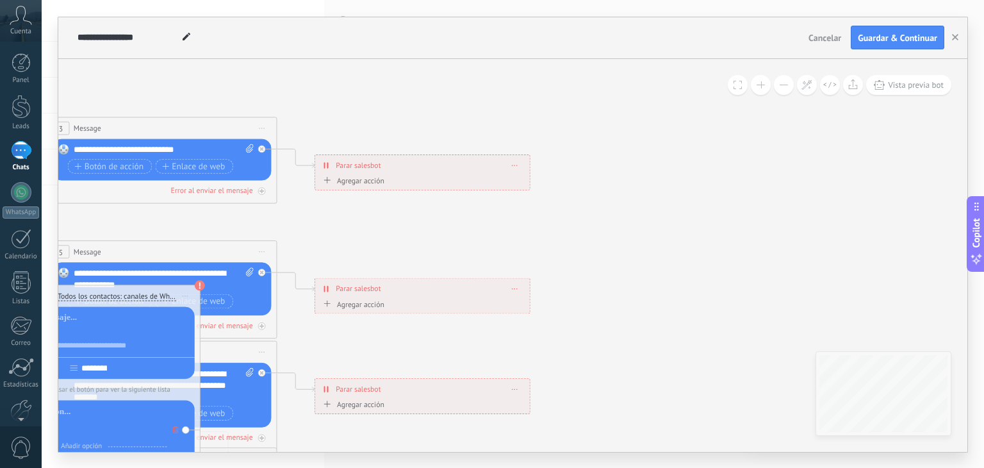
click at [785, 88] on button at bounding box center [784, 85] width 20 height 20
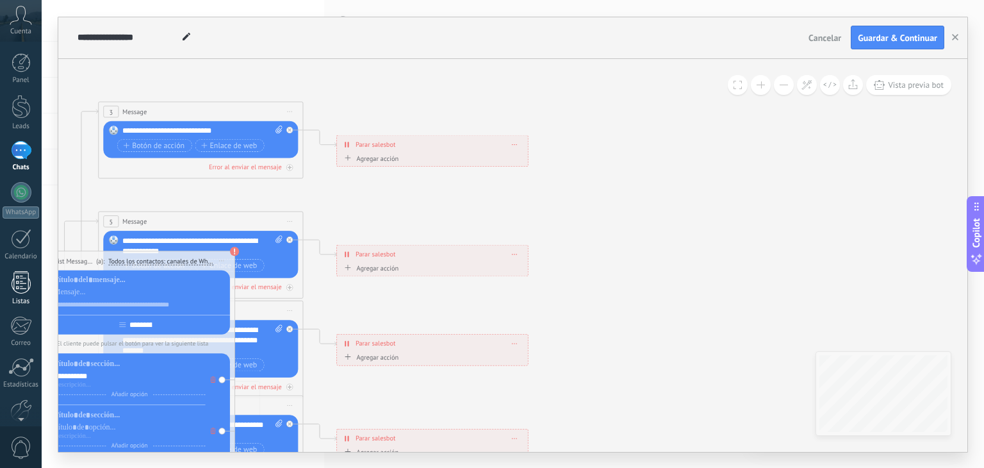
click at [22, 277] on div at bounding box center [21, 282] width 19 height 22
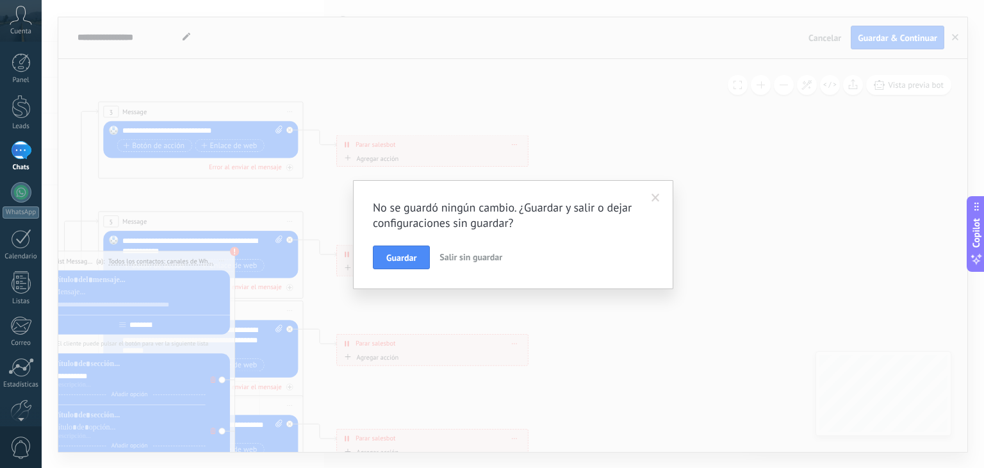
click at [451, 251] on span "Salir sin guardar" at bounding box center [470, 257] width 63 height 12
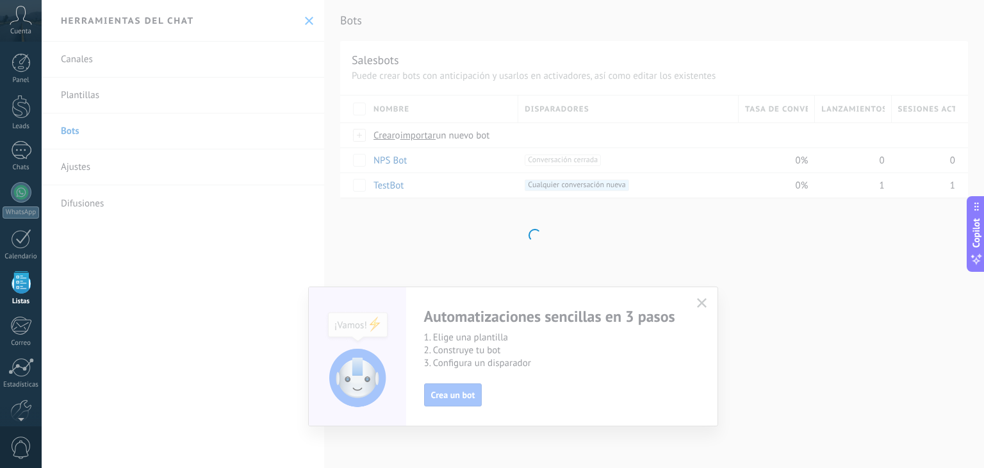
scroll to position [33, 0]
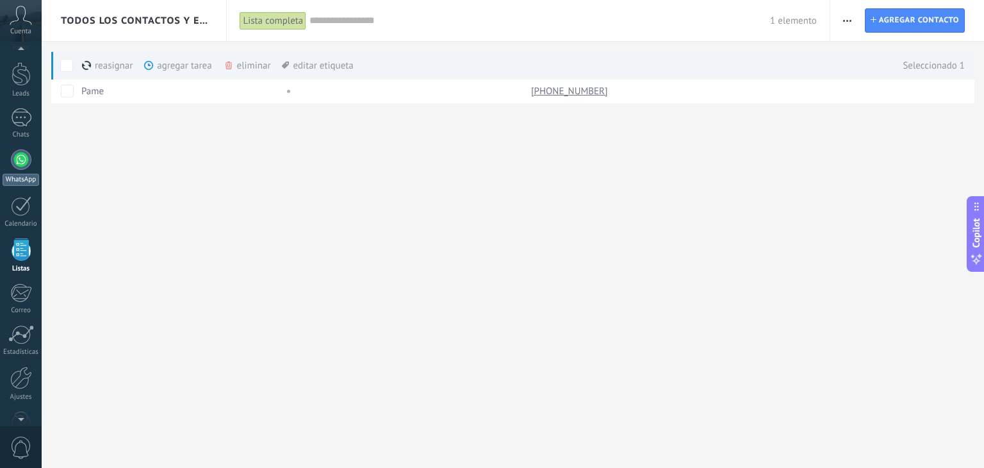
click at [29, 165] on div at bounding box center [21, 159] width 20 height 20
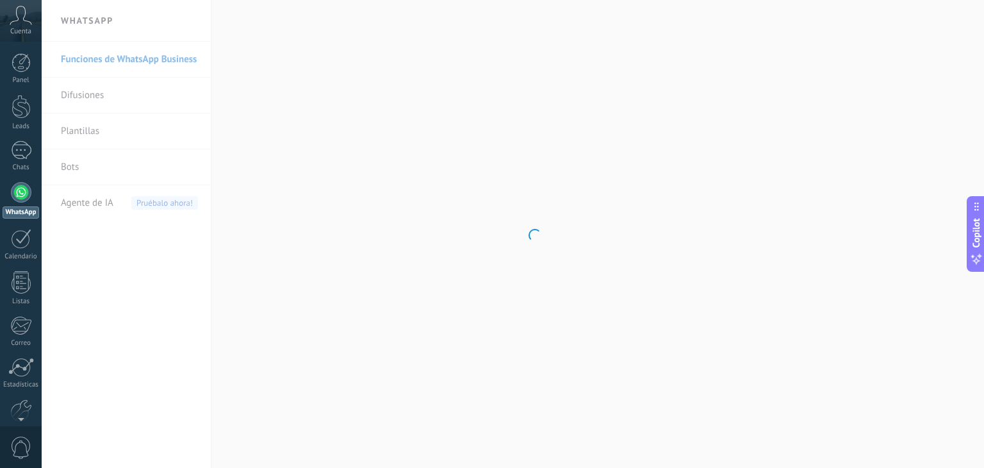
click at [89, 168] on body ".abccls-1,.abccls-2{fill-rule:evenodd}.abccls-2{fill:#fff} .abfcls-1{fill:none}…" at bounding box center [492, 234] width 984 height 468
click at [168, 203] on span "Pruébalo ahora!" at bounding box center [164, 202] width 67 height 13
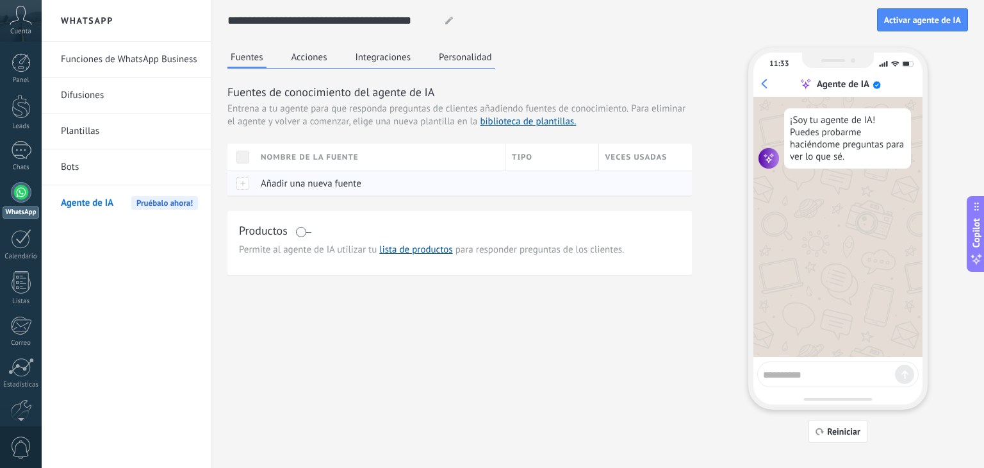
click at [242, 190] on div at bounding box center [240, 182] width 27 height 25
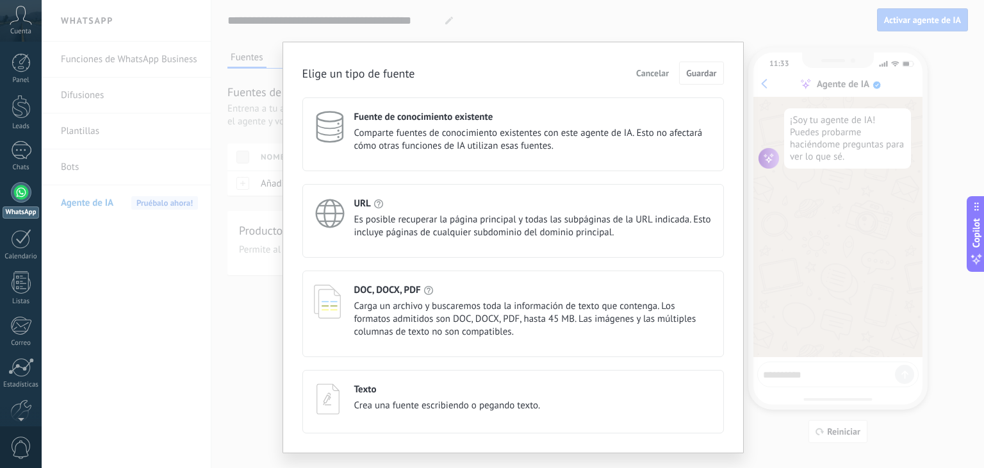
scroll to position [26, 0]
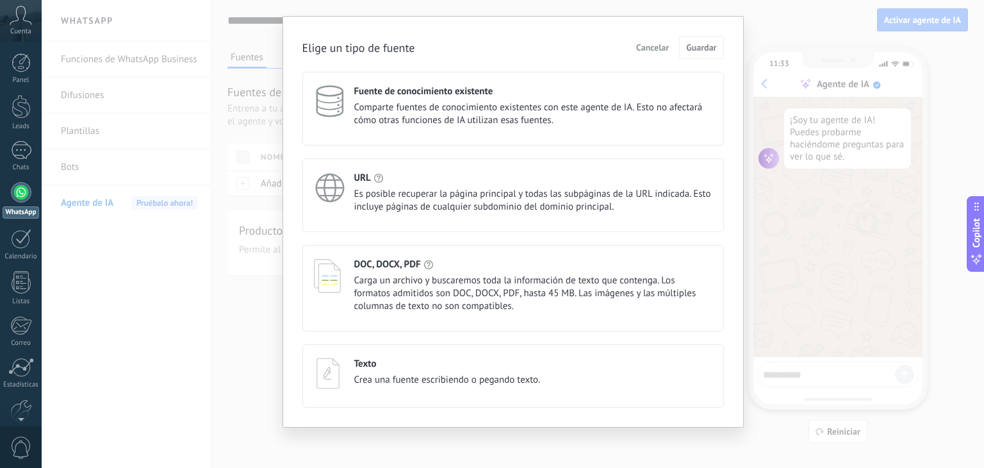
drag, startPoint x: 350, startPoint y: 254, endPoint x: 366, endPoint y: 261, distance: 17.2
click at [354, 254] on div "DOC, DOCX, PDF Carga un archivo y buscaremos toda la información de texto que c…" at bounding box center [513, 288] width 422 height 86
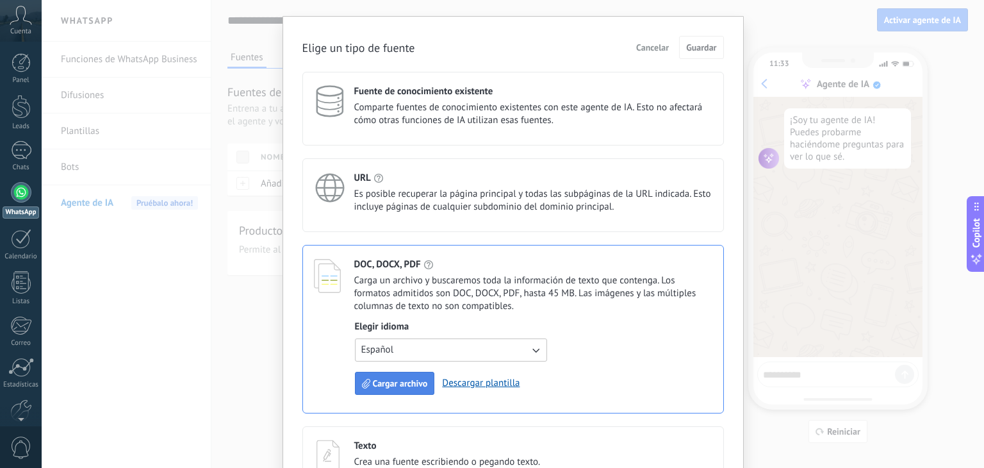
click at [407, 379] on span "Cargar archivo" at bounding box center [400, 383] width 55 height 9
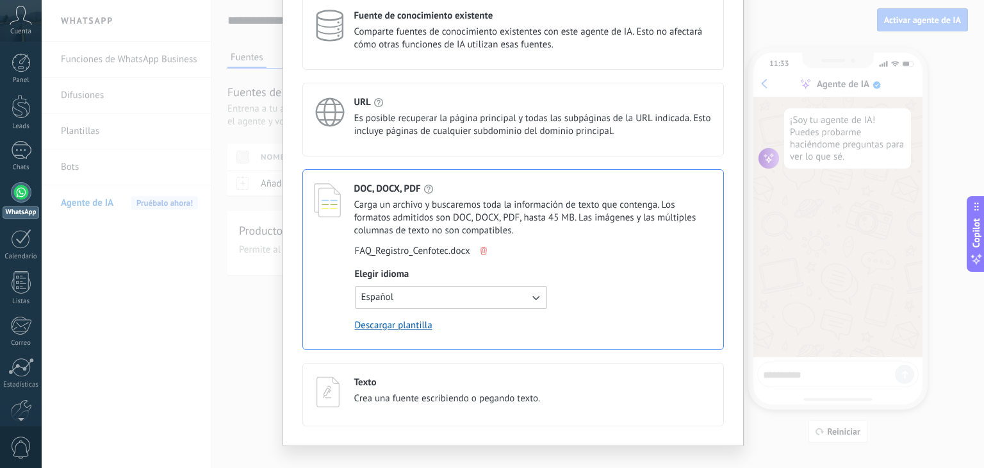
scroll to position [120, 0]
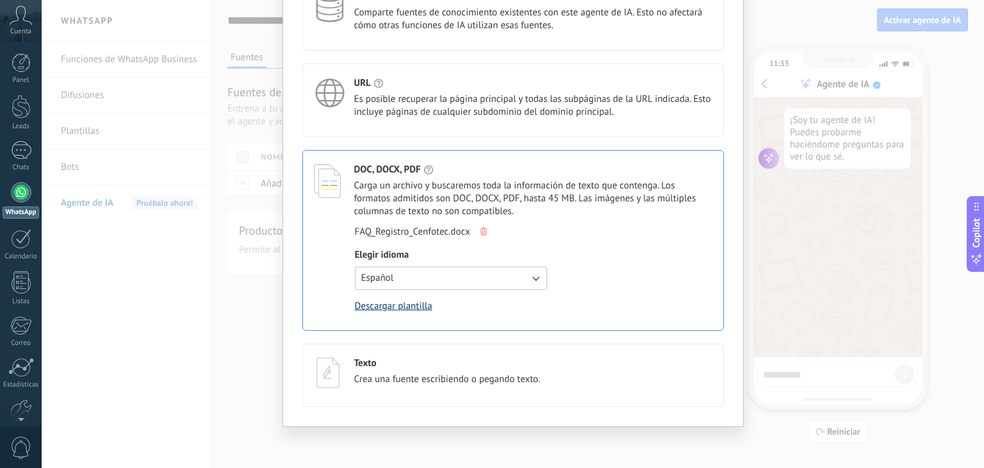
click at [395, 305] on link "Descargar plantilla" at bounding box center [394, 306] width 78 height 12
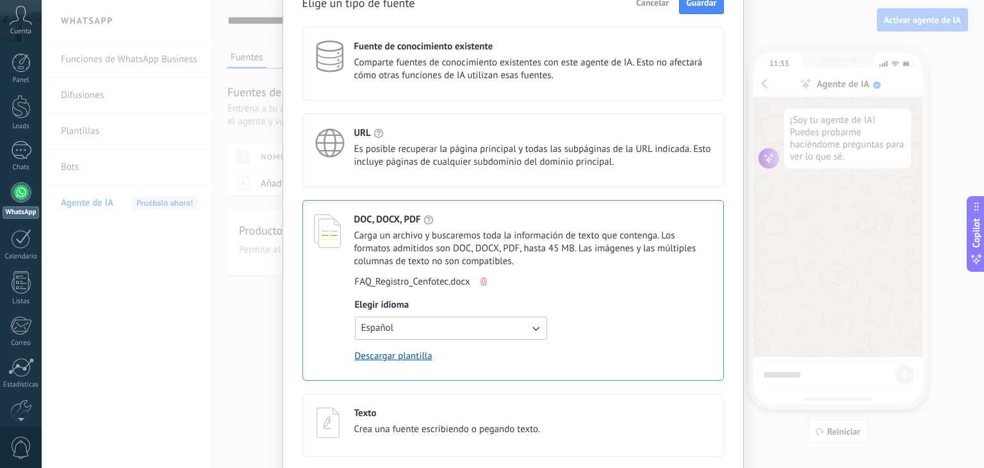
scroll to position [0, 0]
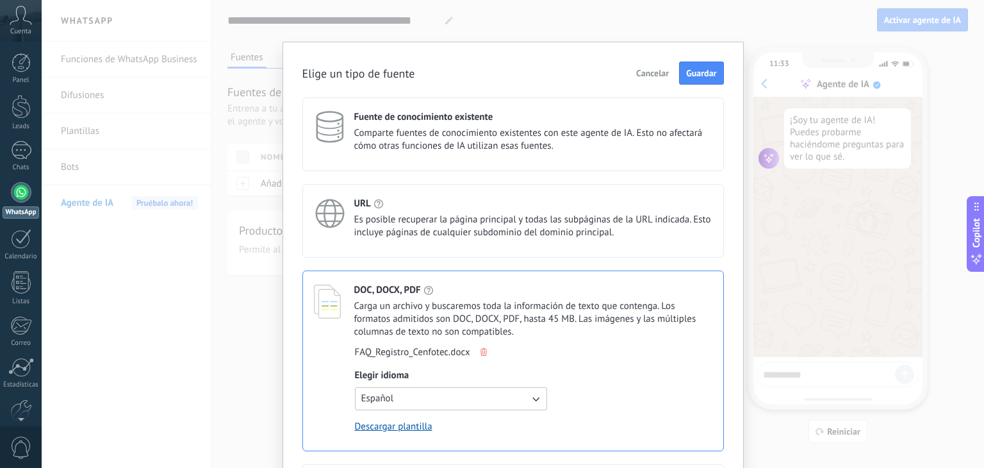
click at [477, 75] on div "Elige un tipo de fuente Cancelar Guardar" at bounding box center [513, 72] width 422 height 23
click at [698, 80] on button "Guardar" at bounding box center [701, 72] width 44 height 23
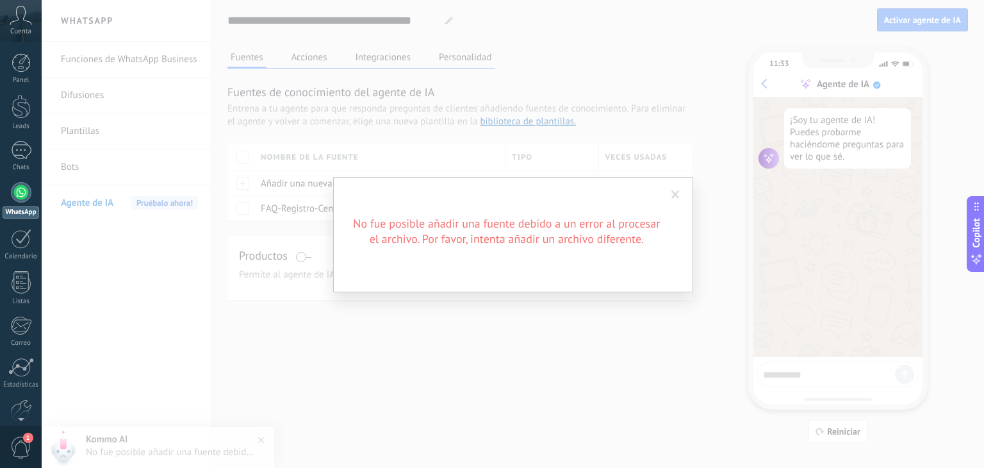
click at [479, 240] on h2 "No fue posible añadir una fuente debido a un error al procesar el archivo. Por …" at bounding box center [506, 231] width 307 height 31
click at [669, 190] on span at bounding box center [675, 195] width 21 height 22
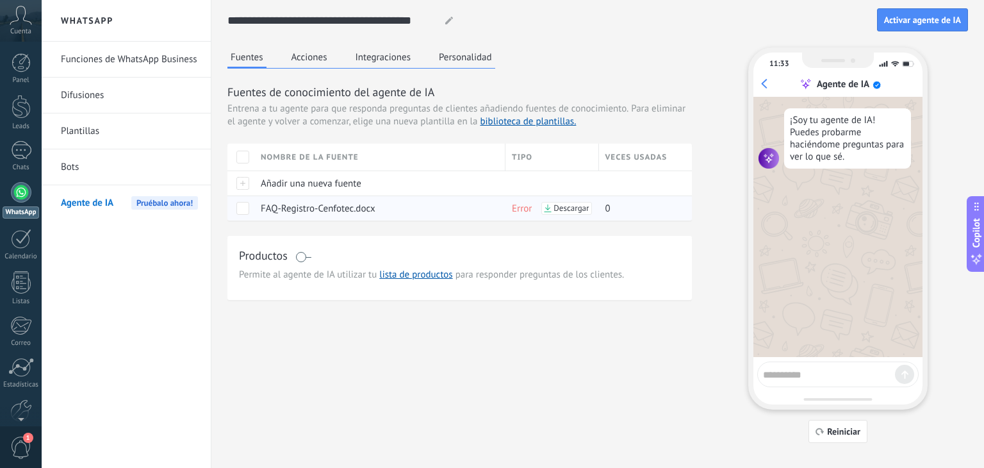
click at [328, 200] on div "FAQ-Registro-Cenfotec.docx" at bounding box center [376, 208] width 245 height 24
click at [541, 213] on div "Descargar" at bounding box center [566, 208] width 50 height 13
click at [550, 208] on div "Descargar" at bounding box center [566, 208] width 50 height 13
click at [515, 211] on span "Error" at bounding box center [522, 208] width 20 height 12
click at [248, 186] on div at bounding box center [240, 182] width 27 height 25
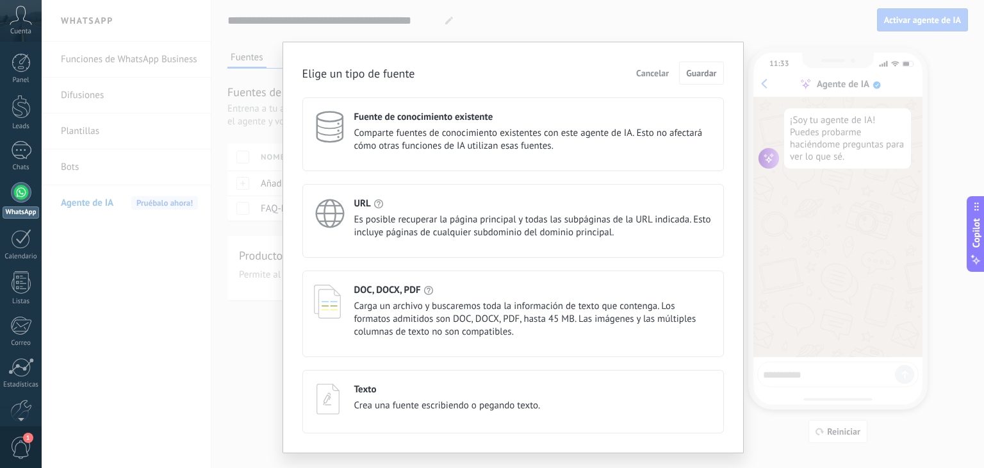
click at [388, 240] on div "URL Es posible recuperar la página principal y todas las subpáginas de la URL i…" at bounding box center [513, 221] width 422 height 74
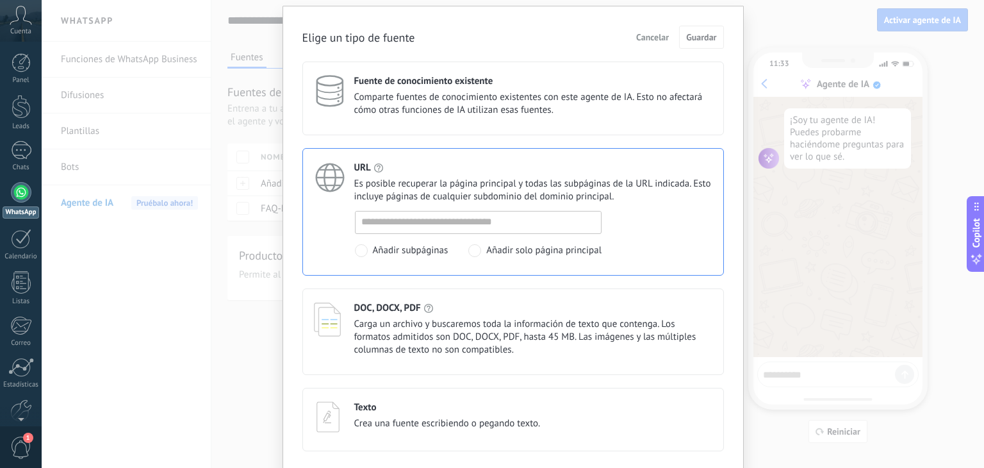
scroll to position [64, 0]
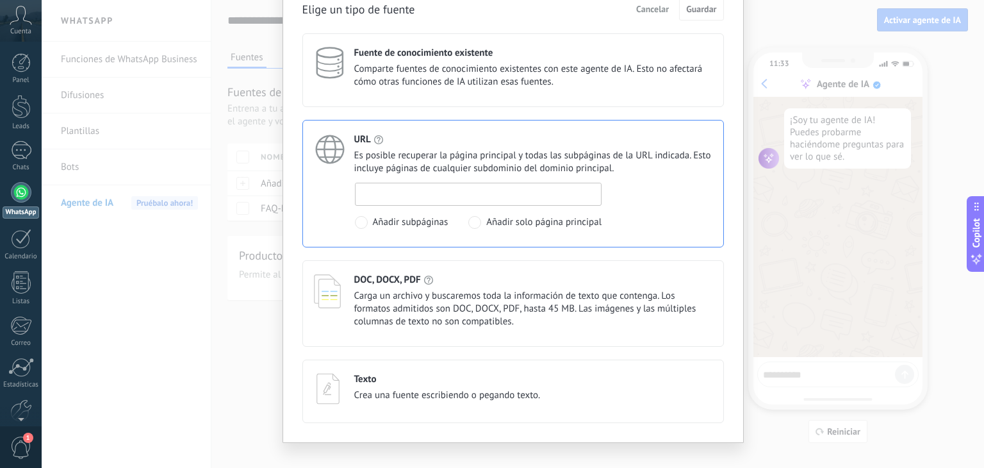
paste input "**********"
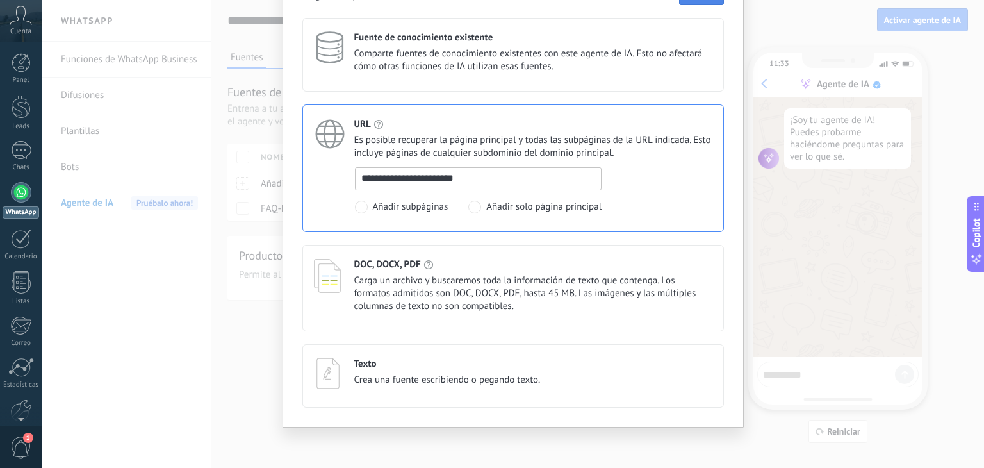
type input "**********"
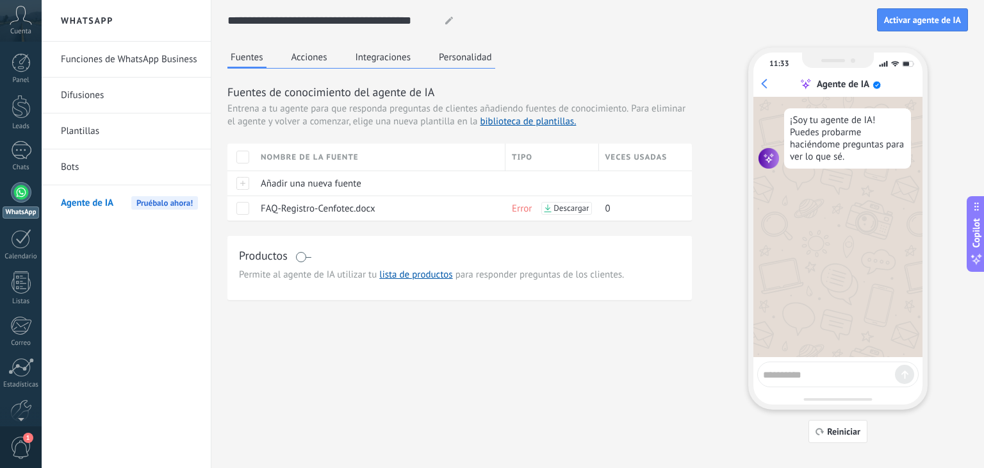
scroll to position [0, 0]
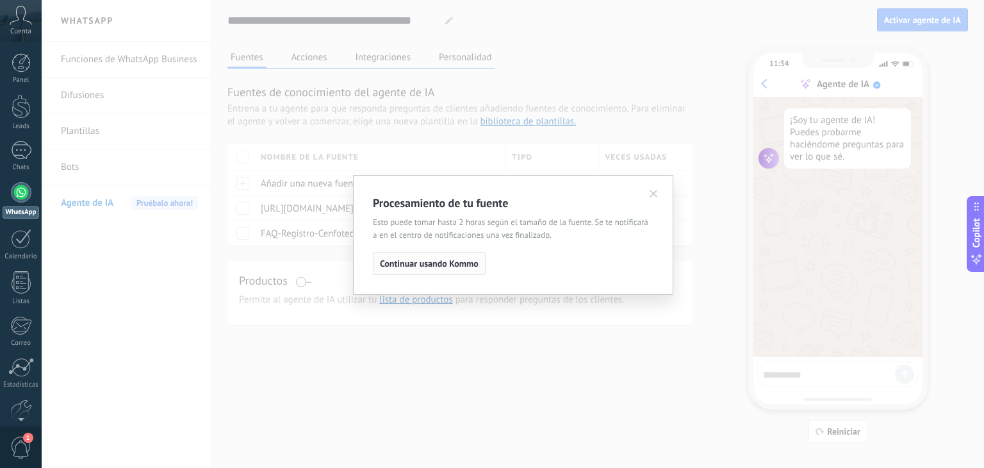
click at [466, 265] on span "Continuar usando Kommo" at bounding box center [429, 263] width 99 height 9
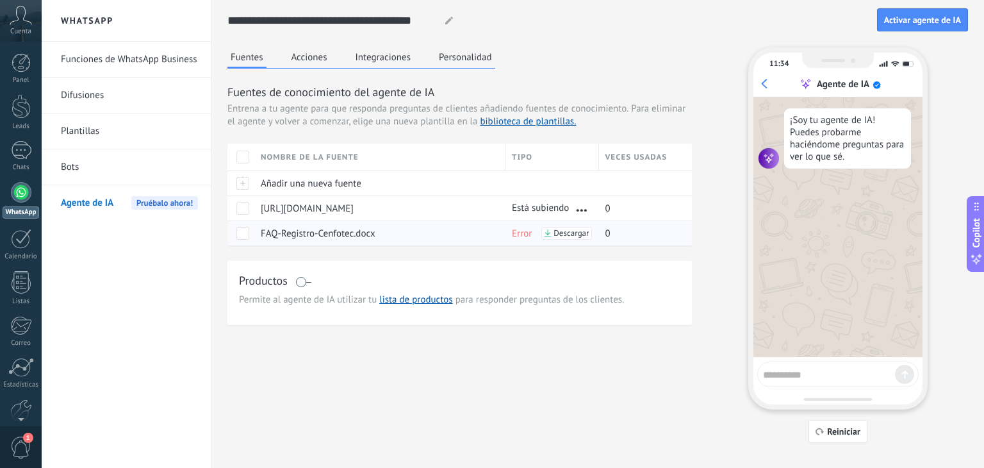
click at [553, 233] on div "Descargar" at bounding box center [566, 233] width 50 height 13
click at [242, 240] on div at bounding box center [240, 232] width 27 height 25
click at [815, 167] on div "¡Soy tu agente de IA! Puedes probarme haciéndome preguntas para ver lo que sé." at bounding box center [847, 138] width 127 height 60
click at [828, 436] on span "Reiniciar" at bounding box center [843, 431] width 33 height 9
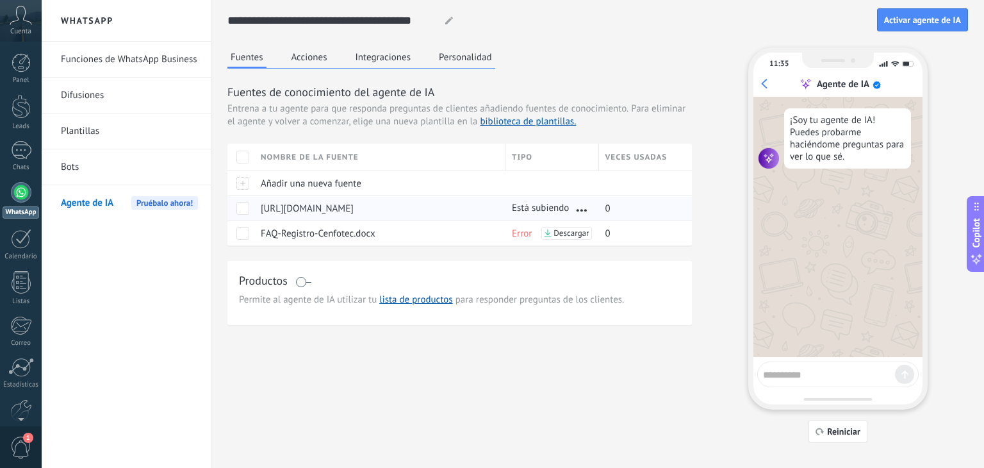
click at [247, 211] on span at bounding box center [242, 208] width 13 height 13
click at [423, 274] on div "Productos" at bounding box center [459, 281] width 441 height 19
click at [234, 236] on div at bounding box center [240, 232] width 27 height 25
click at [242, 234] on span at bounding box center [242, 233] width 13 height 13
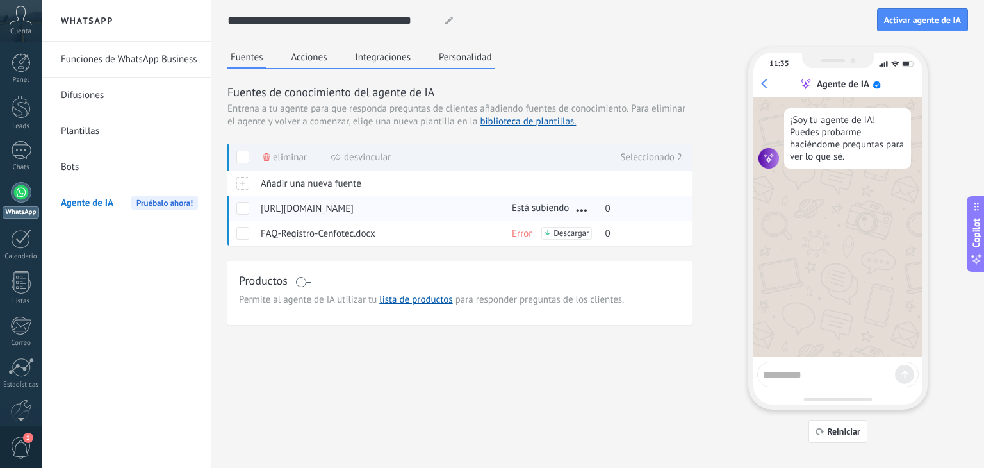
click at [243, 206] on span at bounding box center [242, 208] width 13 height 13
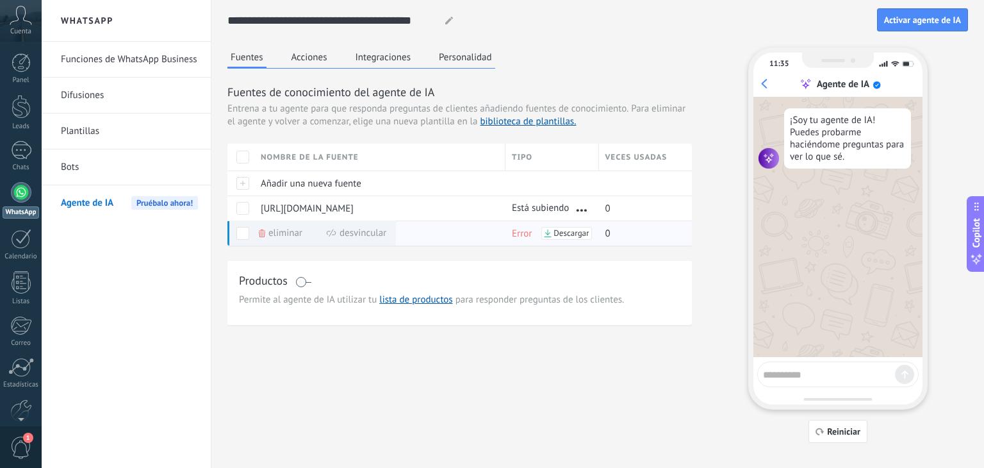
click at [282, 234] on span "Eliminar" at bounding box center [285, 232] width 34 height 25
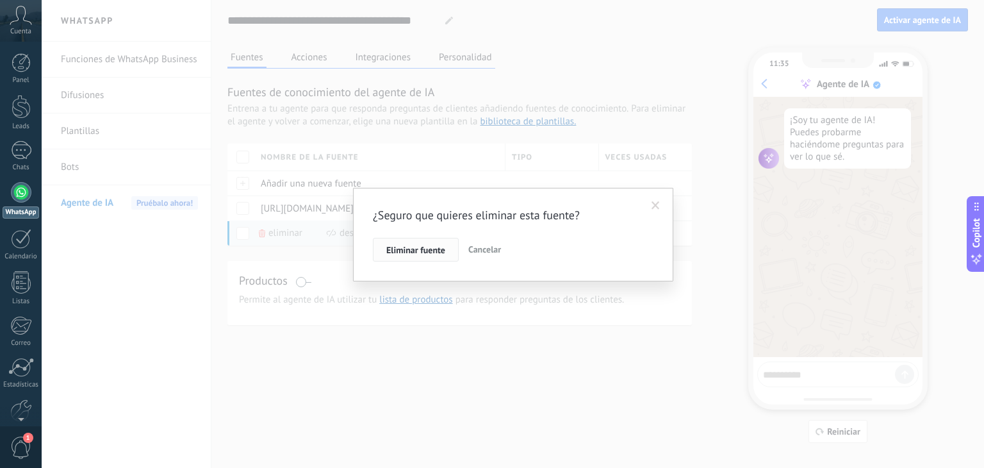
click at [423, 242] on button "Eliminar fuente" at bounding box center [416, 250] width 86 height 24
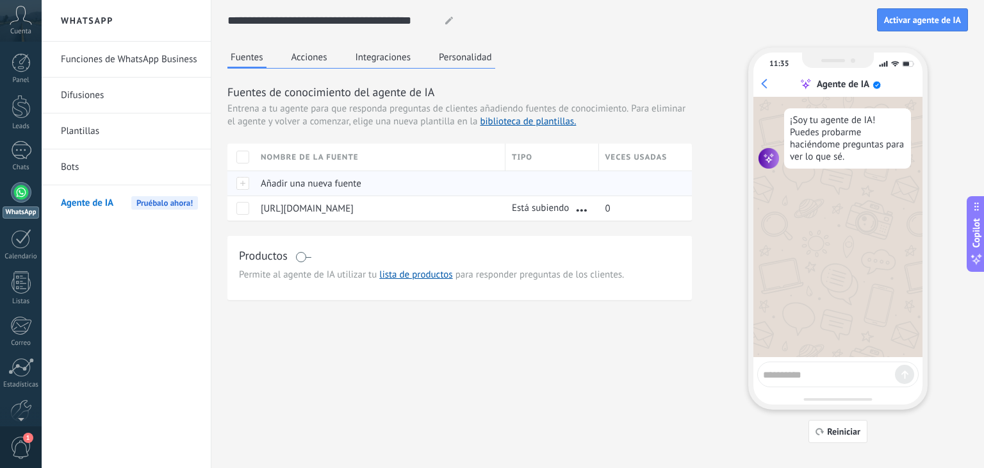
click at [251, 184] on div at bounding box center [240, 182] width 27 height 25
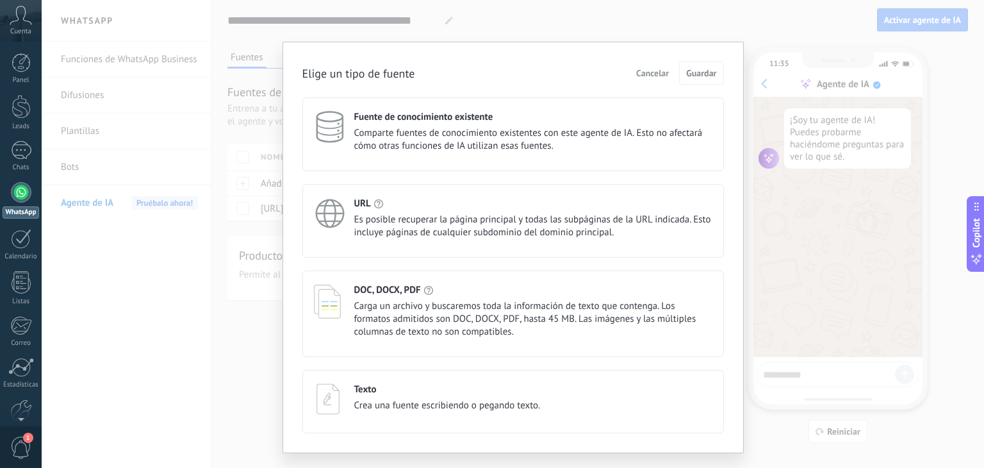
scroll to position [26, 0]
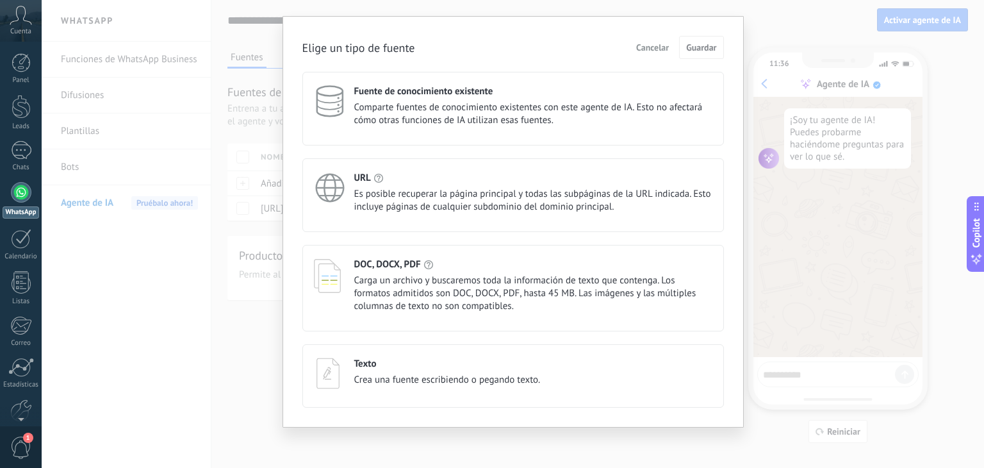
click at [403, 305] on span "Carga un archivo y buscaremos toda la información de texto que contenga. Los fo…" at bounding box center [533, 293] width 358 height 38
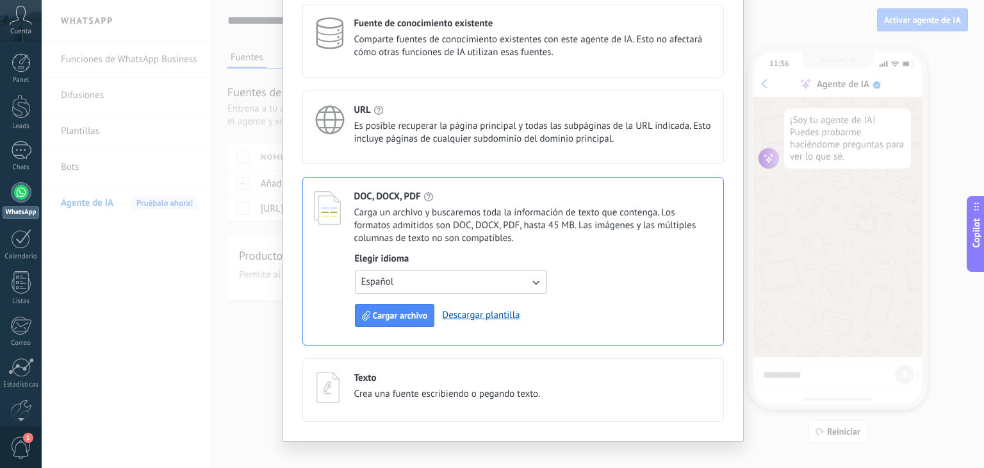
scroll to position [108, 0]
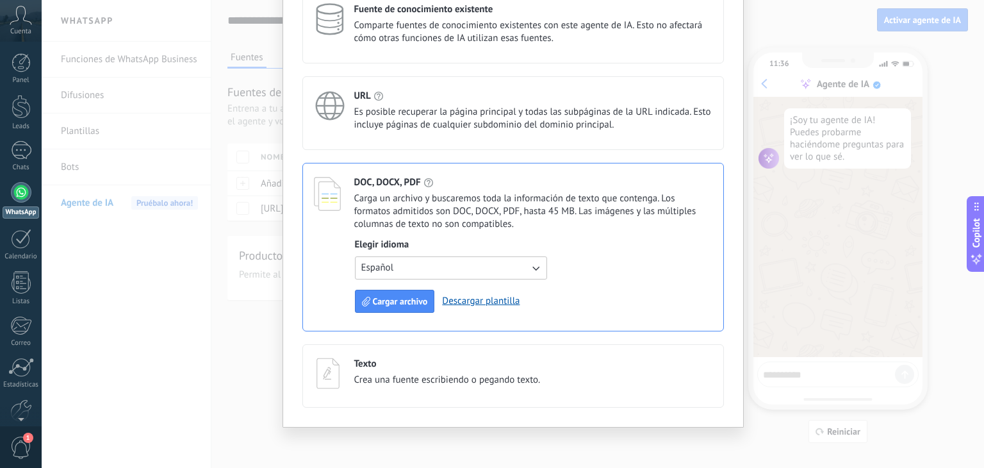
click at [370, 384] on span "Crea una fuente escribiendo o pegando texto." at bounding box center [447, 379] width 186 height 13
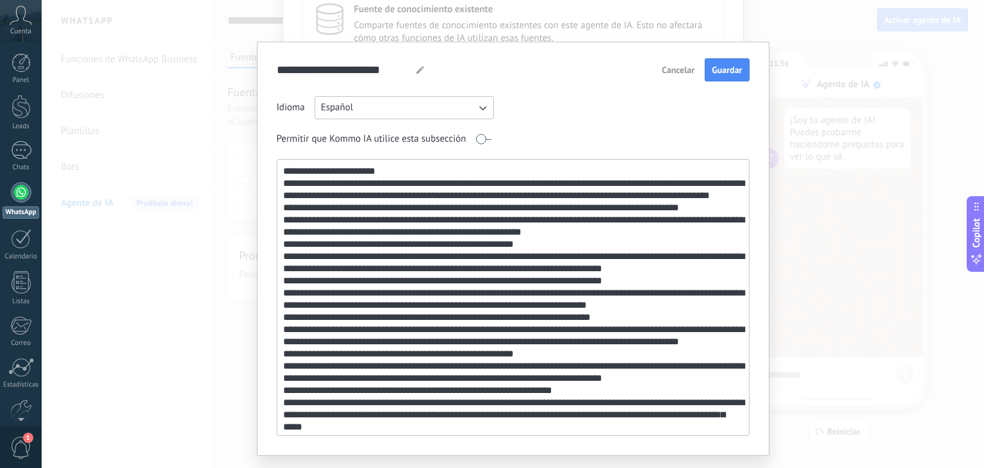
scroll to position [459, 0]
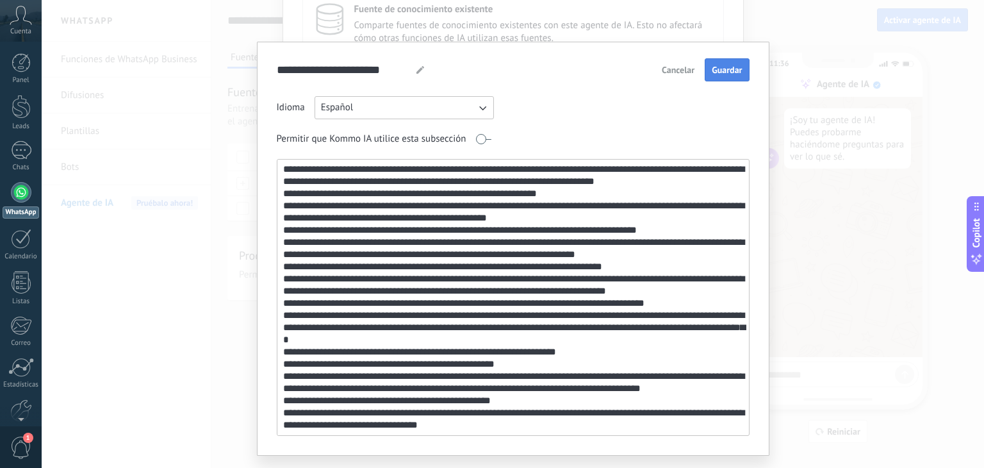
type textarea "**********"
click at [739, 72] on span "Guardar" at bounding box center [727, 69] width 30 height 9
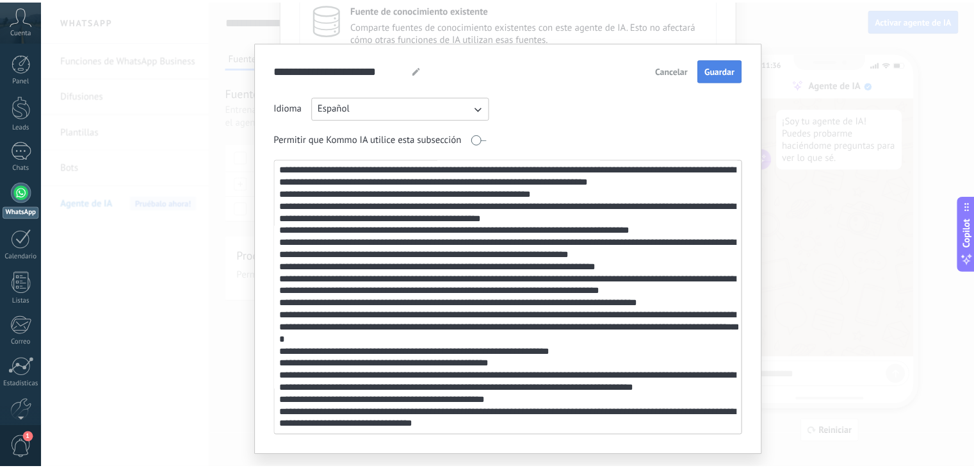
scroll to position [0, 0]
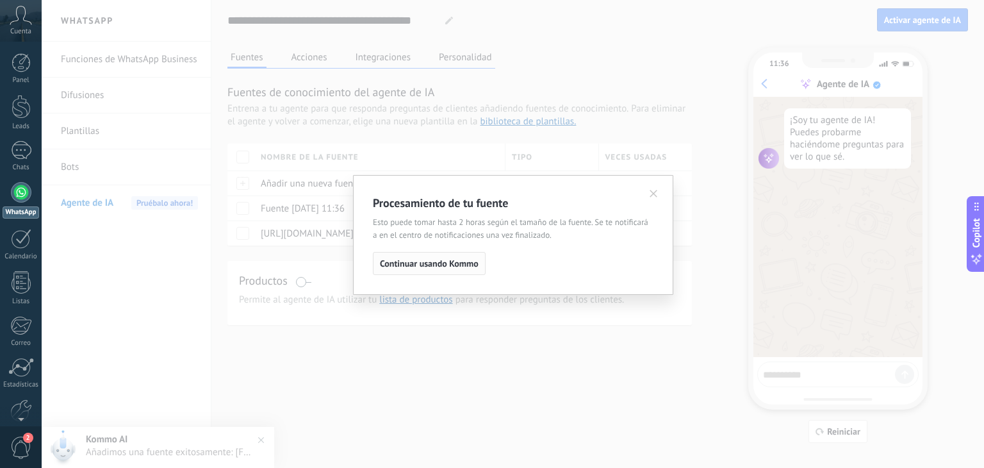
click at [441, 259] on span "Continuar usando Kommo" at bounding box center [429, 263] width 99 height 9
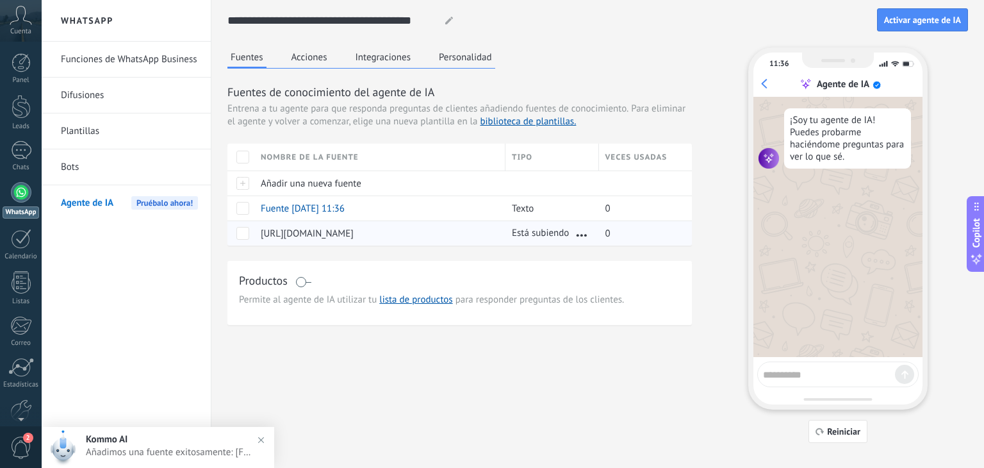
click at [246, 235] on span at bounding box center [242, 233] width 13 height 13
click at [278, 236] on span "Eliminar" at bounding box center [285, 232] width 34 height 25
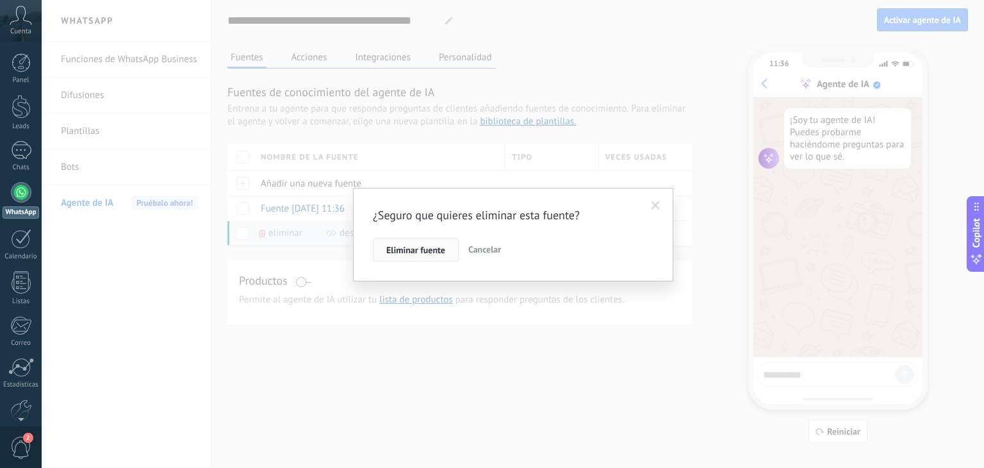
click at [437, 252] on span "Eliminar fuente" at bounding box center [415, 249] width 59 height 9
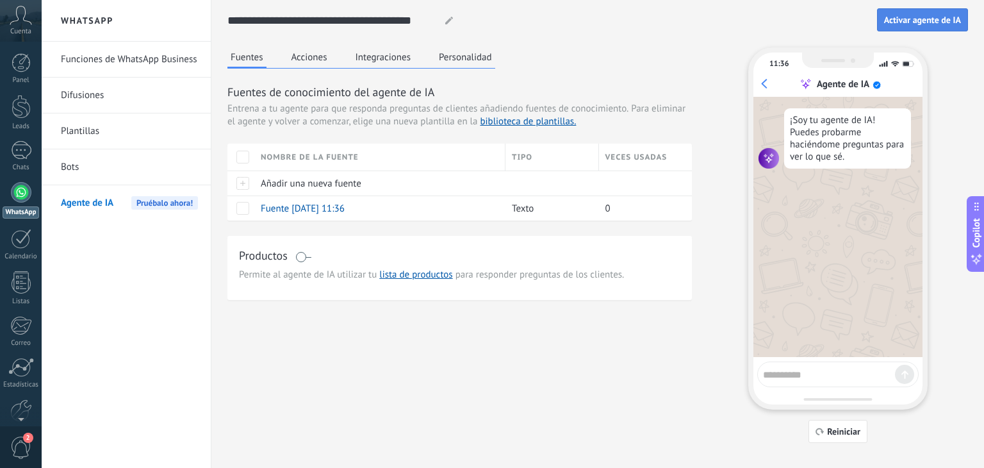
click at [892, 24] on span "Activar agente de IA" at bounding box center [922, 19] width 77 height 9
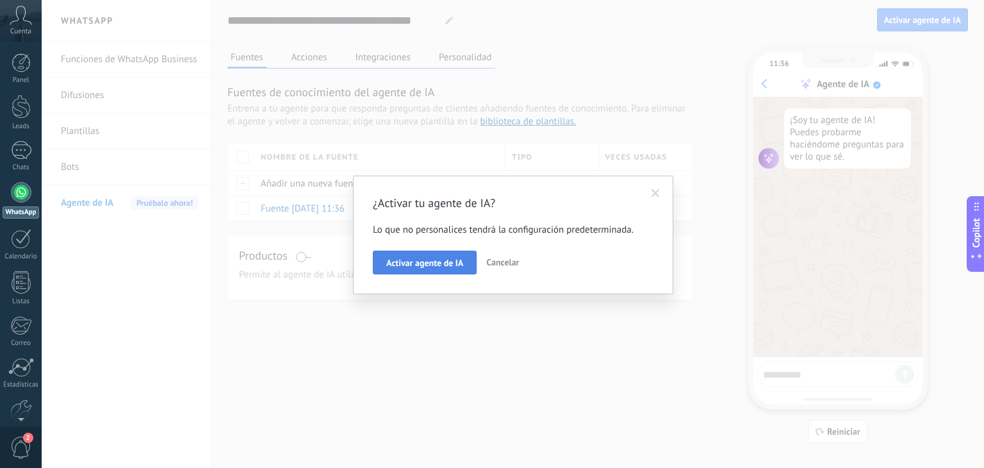
click at [428, 259] on span "Activar agente de IA" at bounding box center [424, 262] width 77 height 9
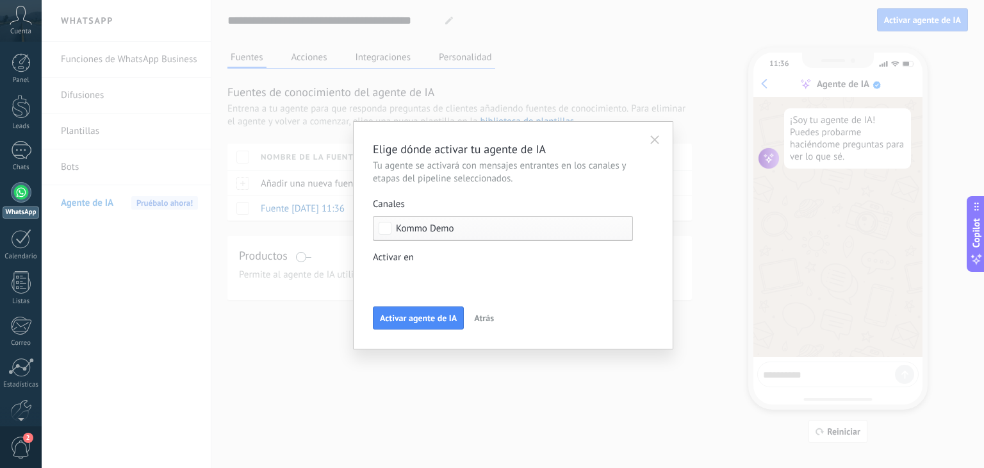
click at [0, 0] on div "Incoming leads Contacto inicial Negociación Debate contractual Discusión de con…" at bounding box center [0, 0] width 0 height 0
click at [405, 277] on span at bounding box center [423, 277] width 65 height 11
click at [322, 405] on div at bounding box center [513, 234] width 942 height 468
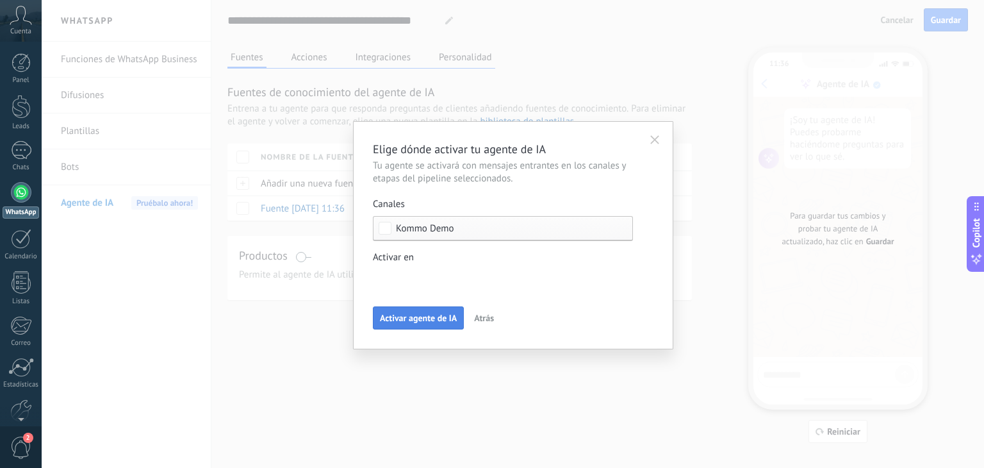
click at [423, 324] on button "Activar agente de IA" at bounding box center [418, 317] width 91 height 23
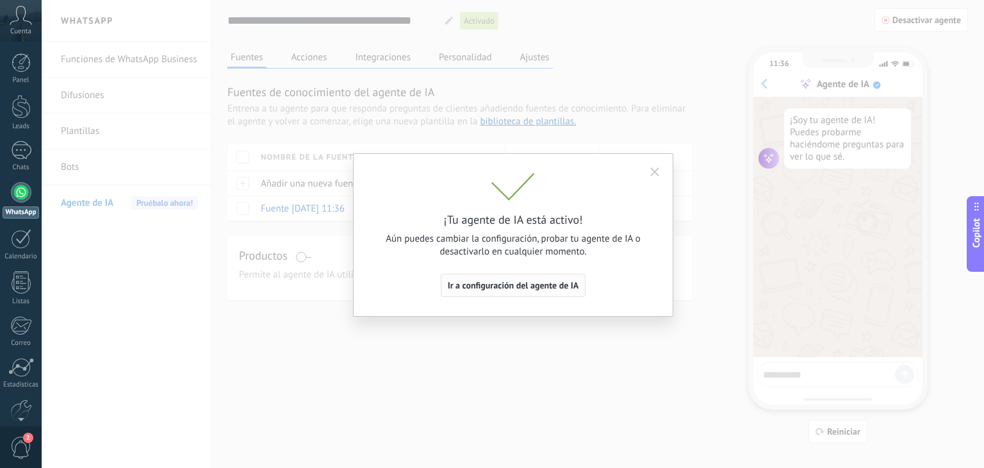
click at [487, 288] on span "Ir a configuración del agente de IA" at bounding box center [513, 285] width 131 height 9
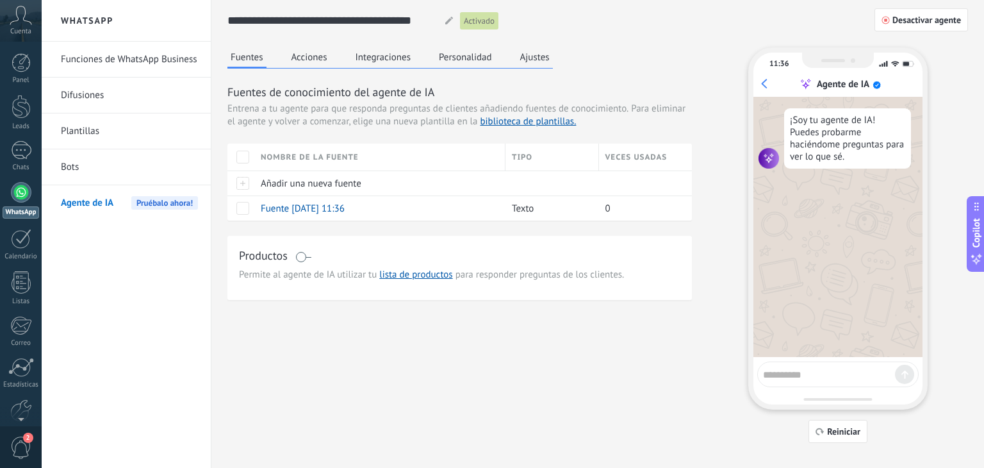
click at [815, 342] on div "¡Soy tu agente de IA! Puedes probarme haciéndome preguntas para ver lo que sé." at bounding box center [837, 227] width 169 height 260
click at [794, 156] on div "¡Soy tu agente de IA! Puedes probarme haciéndome preguntas para ver lo que sé." at bounding box center [847, 138] width 127 height 60
click at [313, 57] on button "Acciones" at bounding box center [309, 56] width 42 height 19
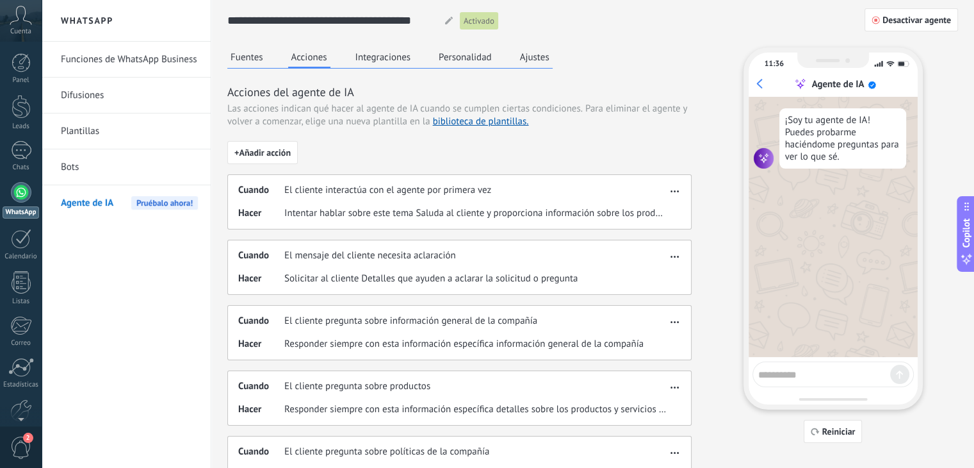
click at [389, 54] on button "Integraciones" at bounding box center [383, 56] width 62 height 19
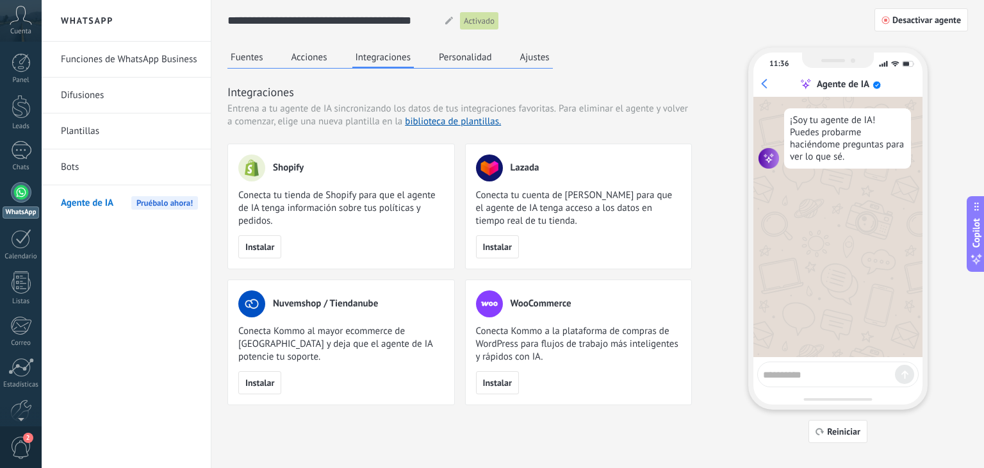
click at [454, 52] on button "Personalidad" at bounding box center [466, 56] width 60 height 19
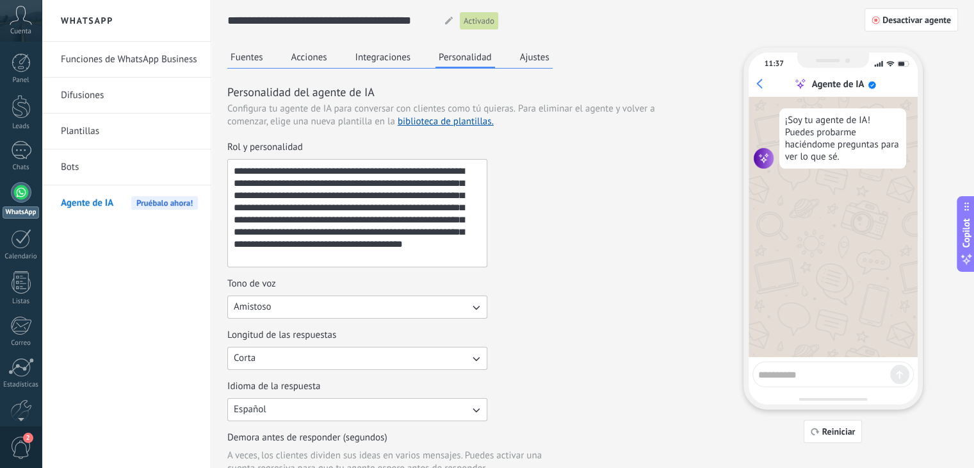
click at [537, 61] on button "Ajustes" at bounding box center [535, 56] width 36 height 19
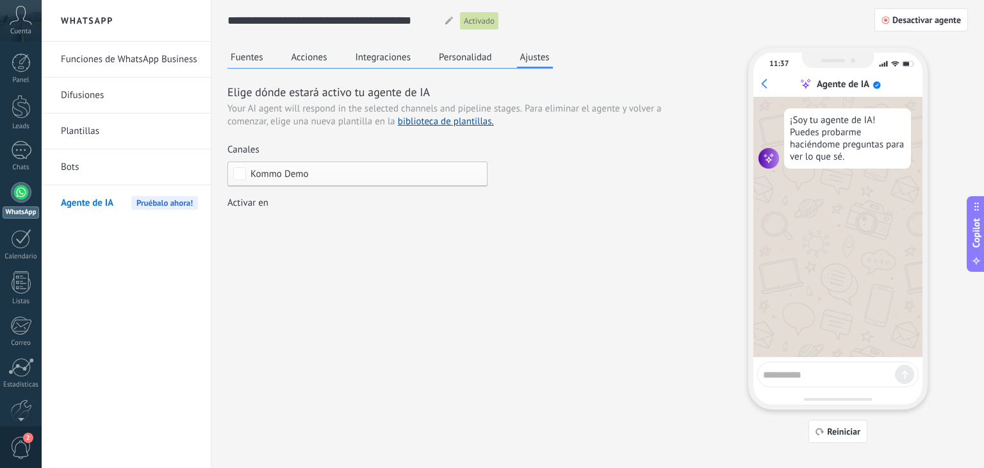
click at [0, 0] on div "Incoming leads Contacto inicial Negociación Debate contractual Discusión de con…" at bounding box center [0, 0] width 0 height 0
click at [326, 223] on label at bounding box center [357, 223] width 260 height 19
click at [473, 26] on div at bounding box center [513, 234] width 942 height 468
click at [473, 24] on span "Activado" at bounding box center [479, 21] width 31 height 13
click at [445, 19] on icon at bounding box center [449, 21] width 8 height 8
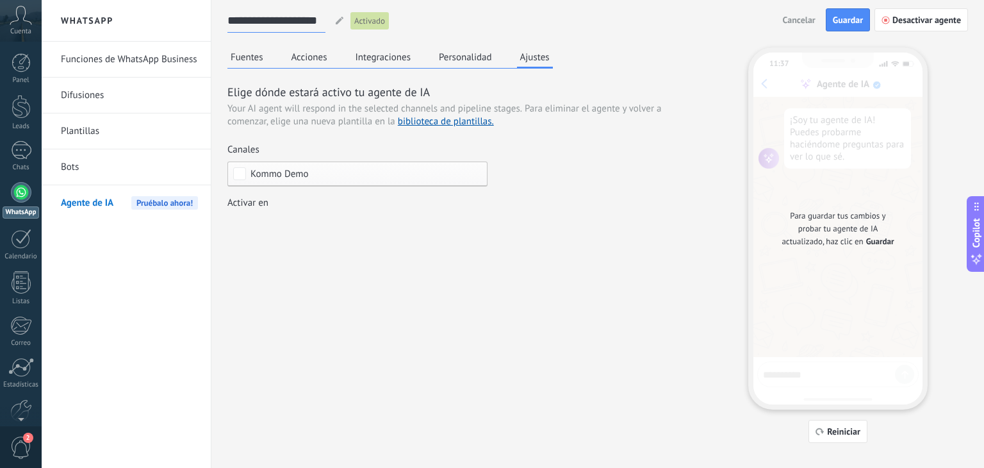
type input "**********"
click at [369, 24] on span "Activado" at bounding box center [369, 21] width 31 height 13
drag, startPoint x: 803, startPoint y: 225, endPoint x: 827, endPoint y: 234, distance: 26.2
click at [812, 229] on span "Para guardar tus cambios y probar tu agente de IA actualizado, haz clic en" at bounding box center [834, 228] width 104 height 37
click at [889, 242] on span "Guardar" at bounding box center [880, 241] width 28 height 13
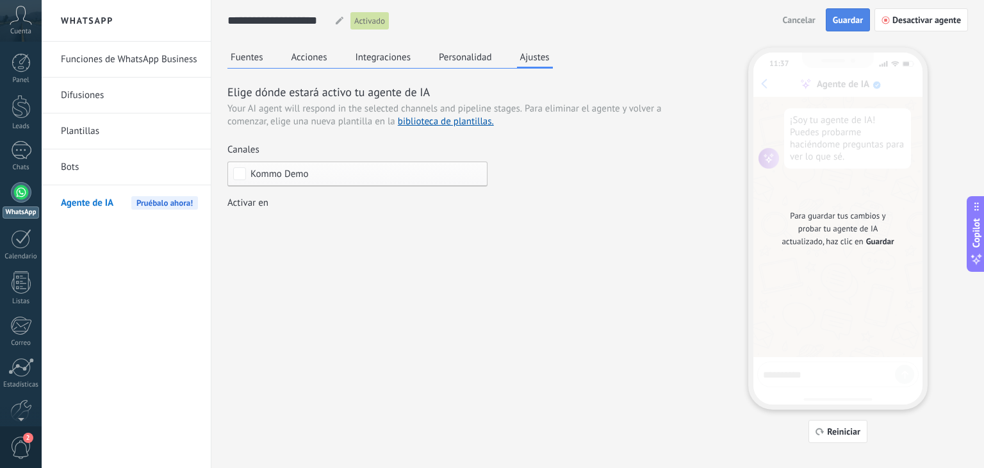
click at [851, 20] on span "Guardar" at bounding box center [848, 19] width 30 height 9
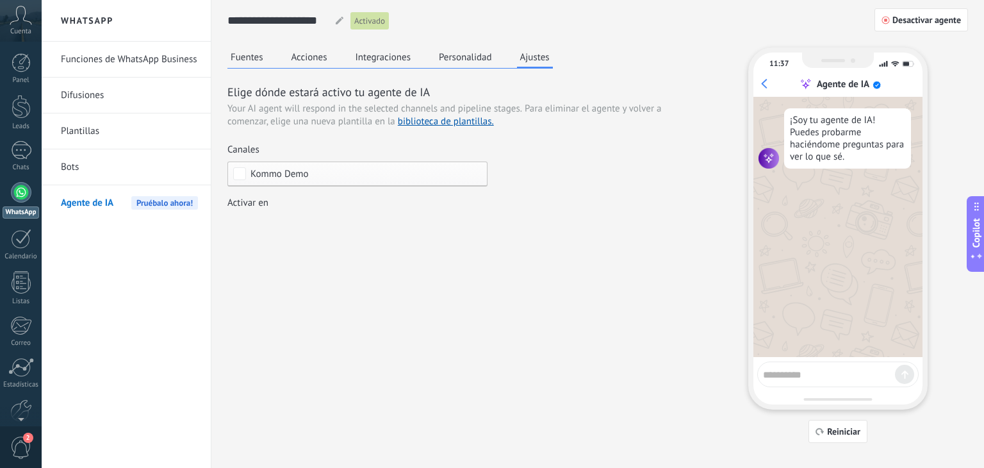
click at [810, 195] on div "¡Soy tu agente de IA! Puedes probarme haciéndome preguntas para ver lo que sé." at bounding box center [837, 227] width 169 height 260
drag, startPoint x: 786, startPoint y: 254, endPoint x: 799, endPoint y: 145, distance: 110.3
click at [786, 231] on div "¡Soy tu agente de IA! Puedes probarme haciéndome preguntas para ver lo que sé." at bounding box center [837, 227] width 169 height 260
click at [798, 141] on div "¡Soy tu agente de IA! Puedes probarme haciéndome preguntas para ver lo que sé." at bounding box center [847, 138] width 127 height 60
drag, startPoint x: 853, startPoint y: 70, endPoint x: 884, endPoint y: 64, distance: 31.9
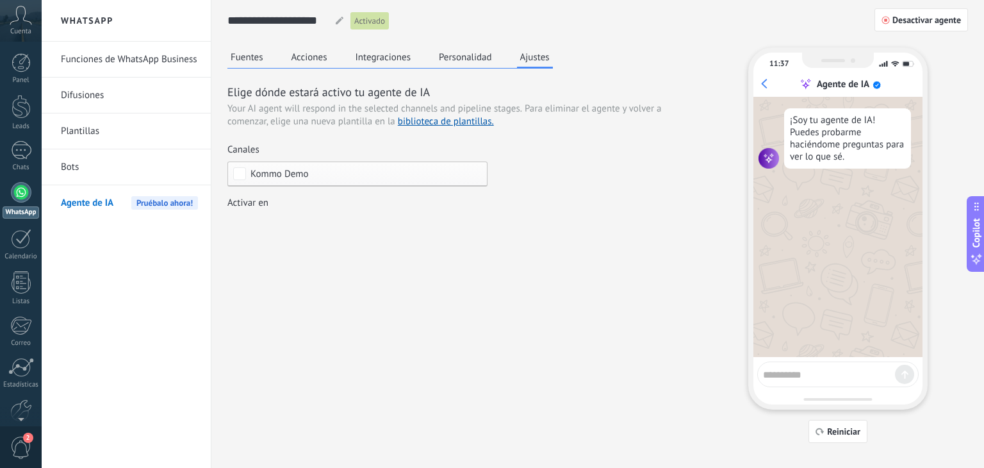
click at [855, 70] on div "11:37" at bounding box center [837, 68] width 169 height 19
drag, startPoint x: 887, startPoint y: 63, endPoint x: 899, endPoint y: 62, distance: 12.9
click at [894, 61] on use at bounding box center [896, 64] width 35 height 6
drag, startPoint x: 903, startPoint y: 62, endPoint x: 911, endPoint y: 58, distance: 9.2
click at [906, 62] on icon at bounding box center [897, 63] width 38 height 7
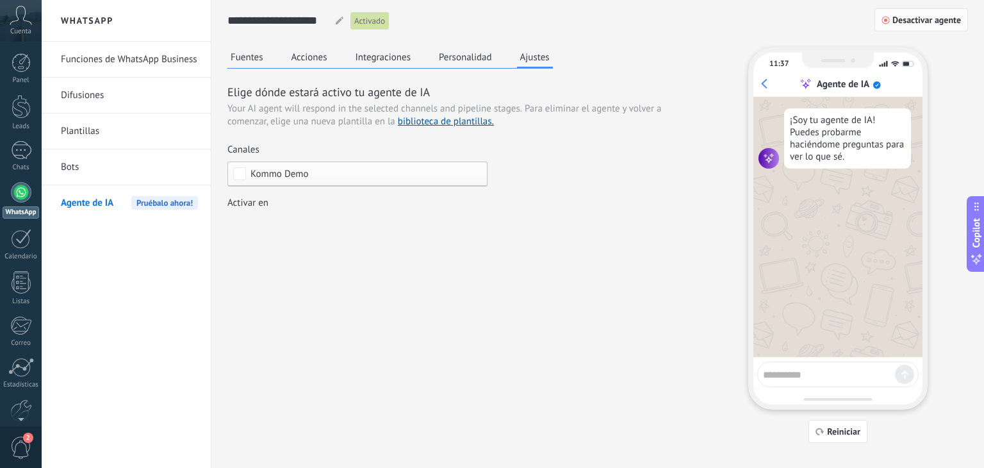
drag, startPoint x: 894, startPoint y: 12, endPoint x: 896, endPoint y: 28, distance: 16.8
click at [896, 28] on button "Desactivar agente" at bounding box center [921, 19] width 94 height 23
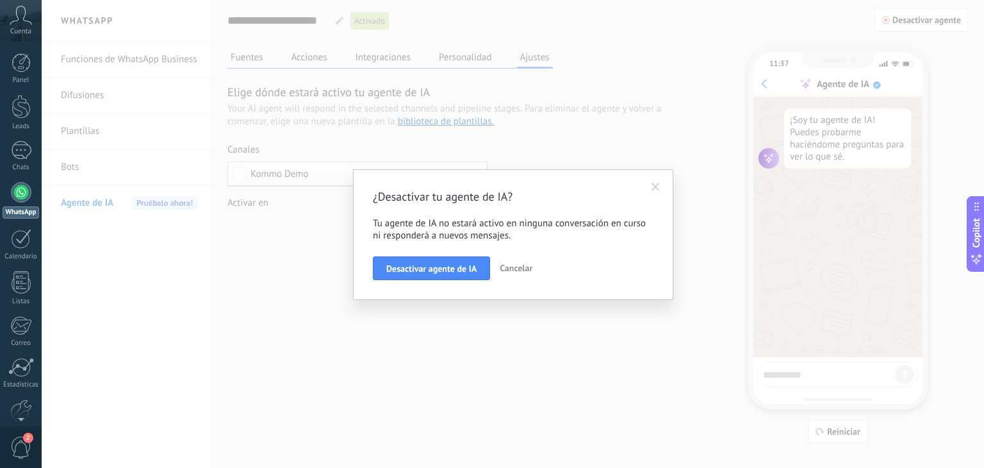
click at [625, 339] on div "¿Desactivar tu agente de IA? Tu agente de IA no estará activo en ninguna conver…" at bounding box center [513, 234] width 942 height 468
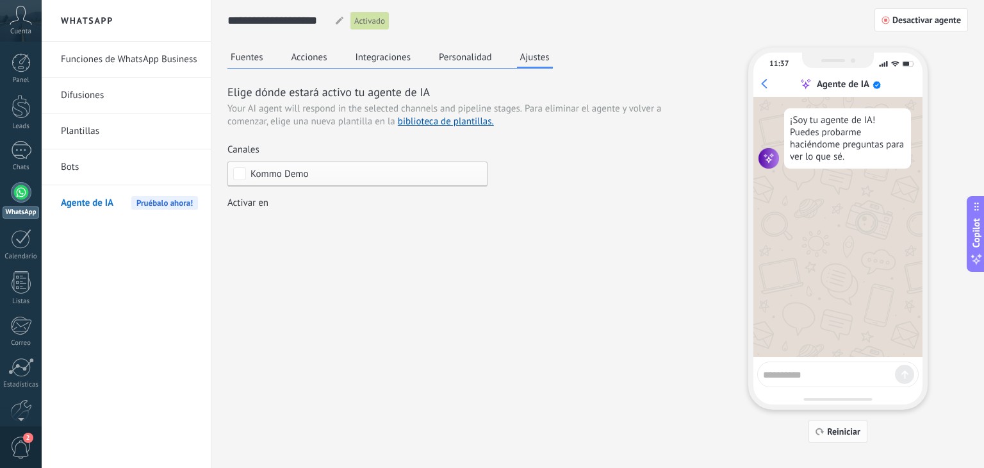
click at [844, 423] on button "Reiniciar" at bounding box center [837, 431] width 59 height 23
click at [148, 203] on span "Pruébalo ahora!" at bounding box center [164, 202] width 67 height 13
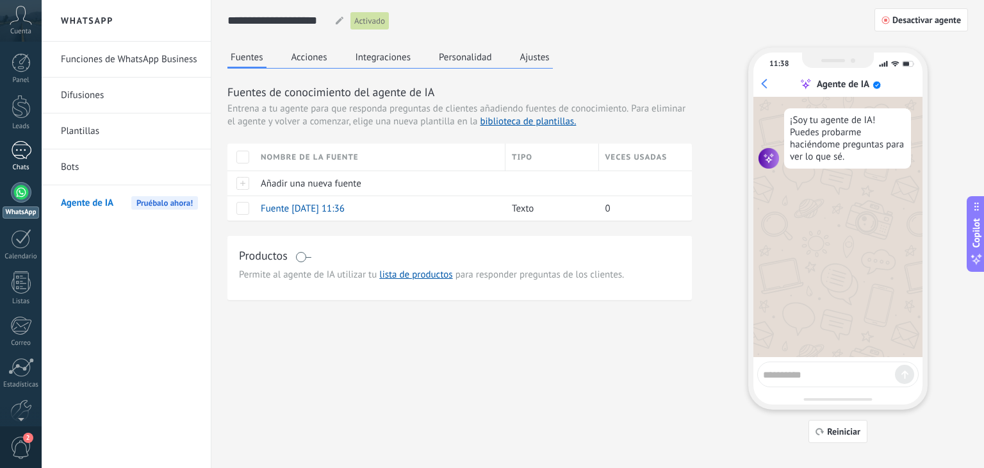
click at [19, 152] on div "1" at bounding box center [21, 150] width 20 height 19
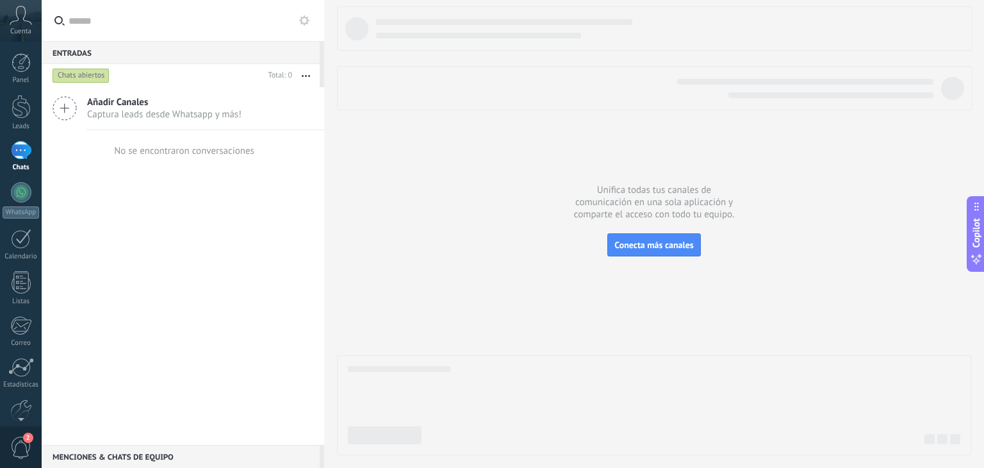
click at [182, 105] on span "Añadir Canales" at bounding box center [164, 102] width 154 height 12
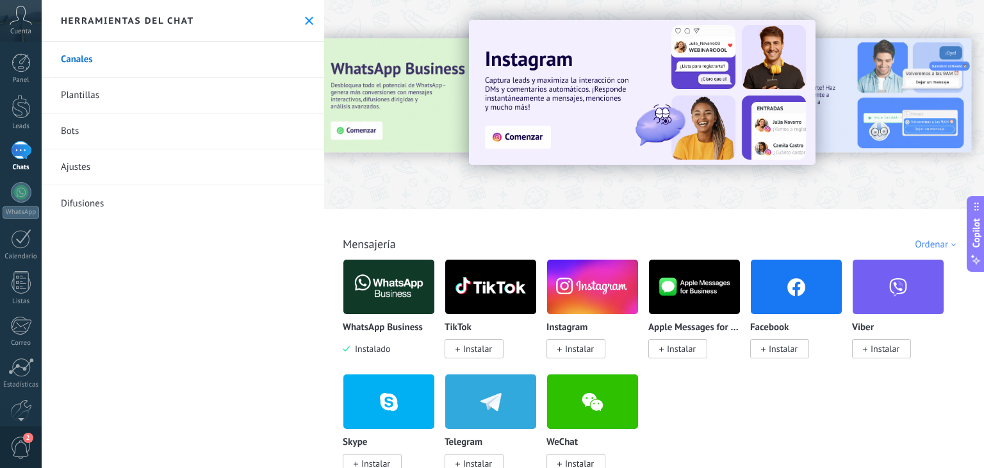
click at [88, 90] on link "Plantillas" at bounding box center [183, 96] width 283 height 36
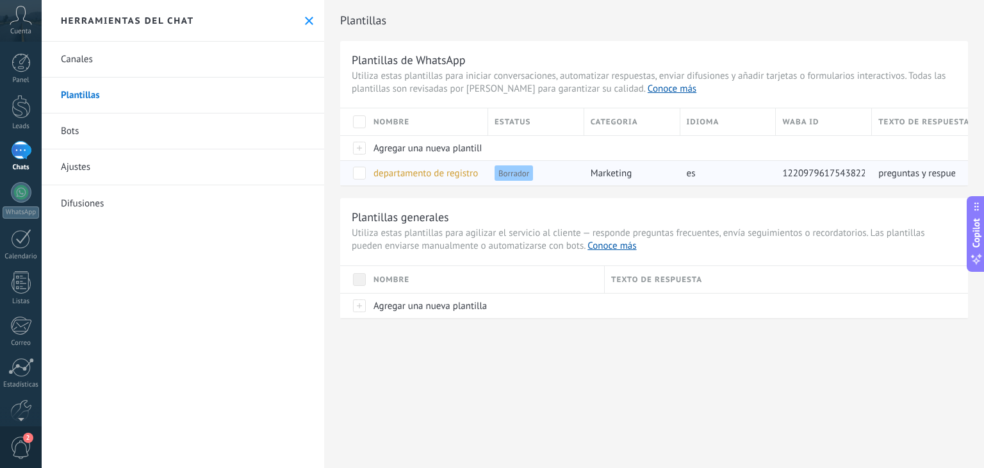
click at [371, 165] on div "departamento de registro" at bounding box center [424, 173] width 115 height 24
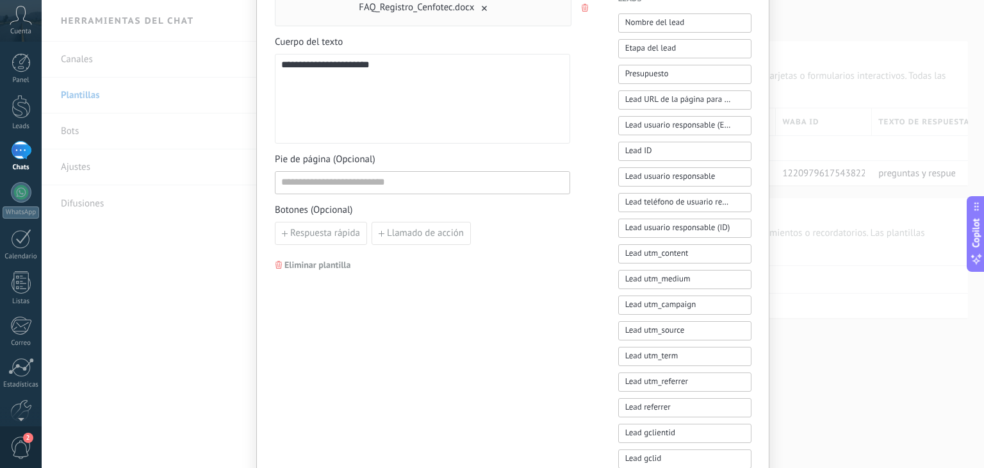
scroll to position [384, 0]
click at [70, 119] on div "**********" at bounding box center [513, 234] width 942 height 468
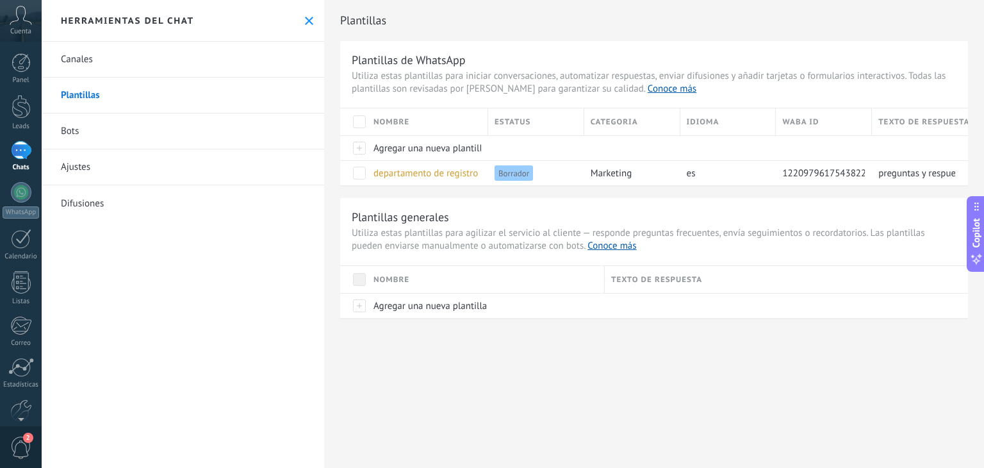
click at [76, 127] on link "Bots" at bounding box center [183, 131] width 283 height 36
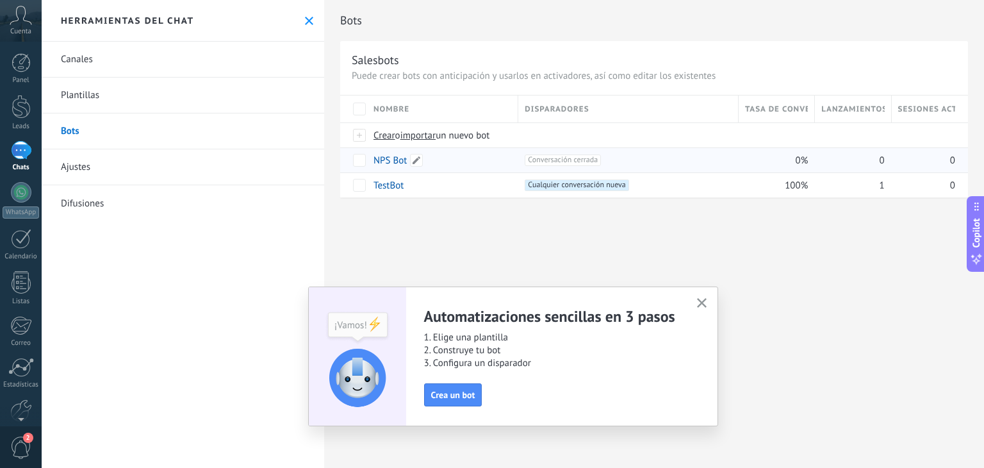
click at [409, 152] on div "NPS Bot" at bounding box center [439, 160] width 145 height 24
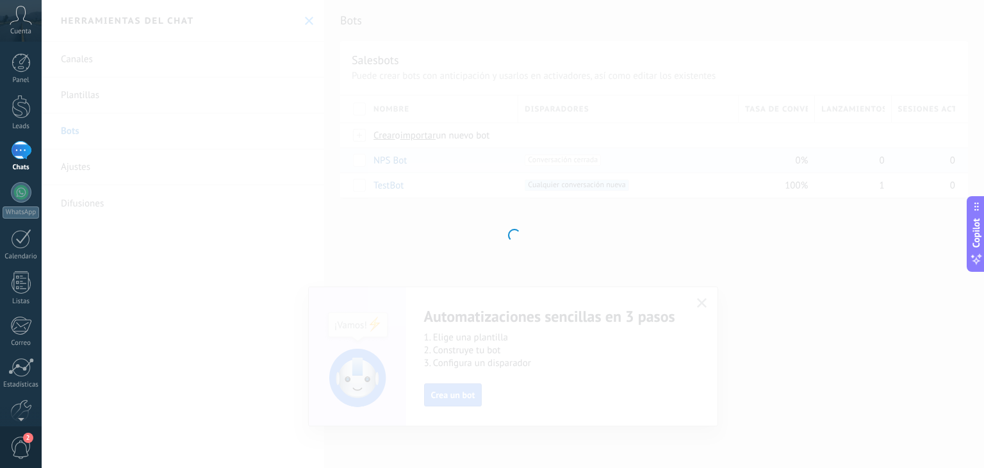
type input "*******"
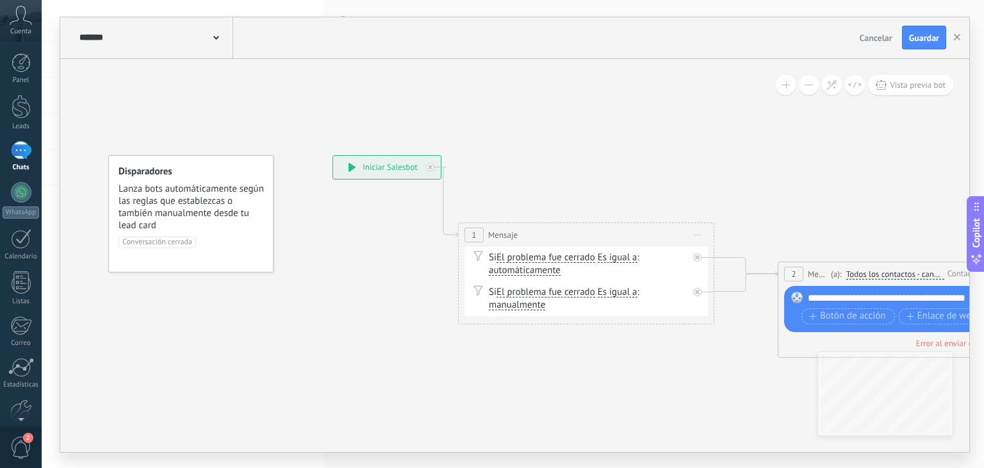
click at [15, 150] on div "1" at bounding box center [21, 150] width 20 height 19
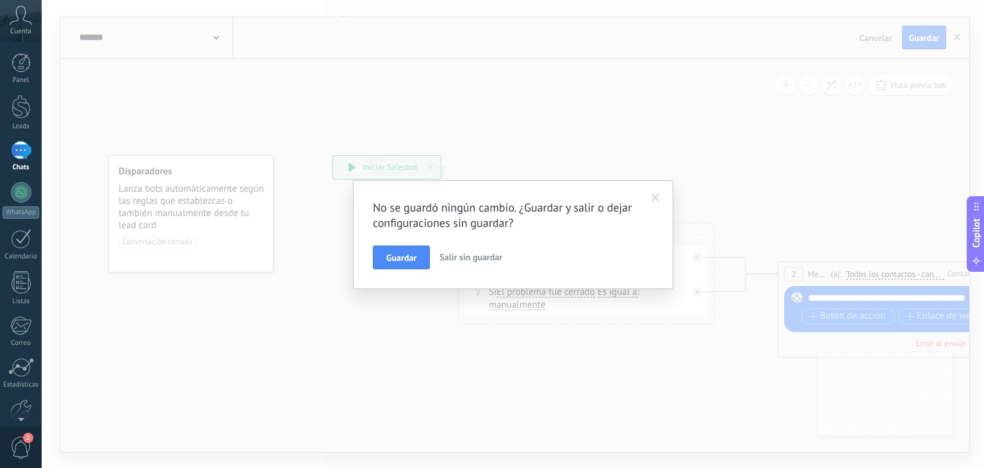
click at [441, 250] on button "Salir sin guardar" at bounding box center [470, 257] width 73 height 24
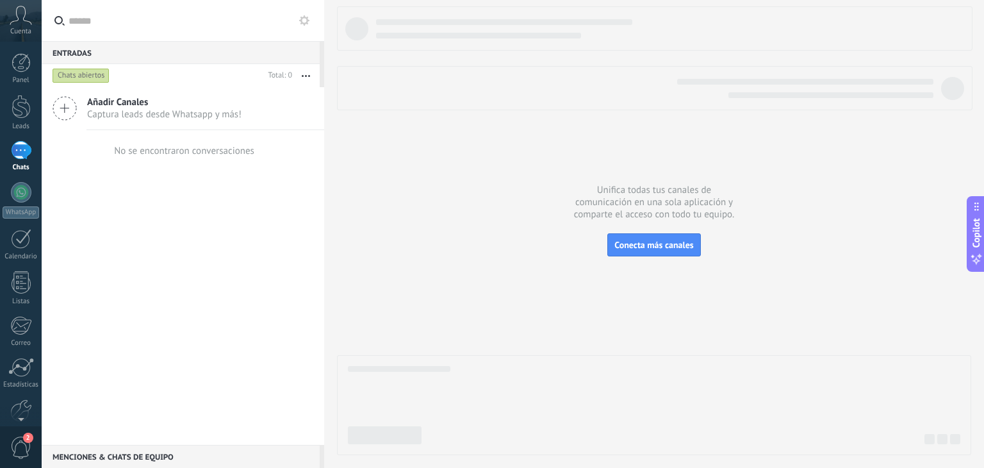
click at [65, 110] on icon at bounding box center [65, 108] width 24 height 24
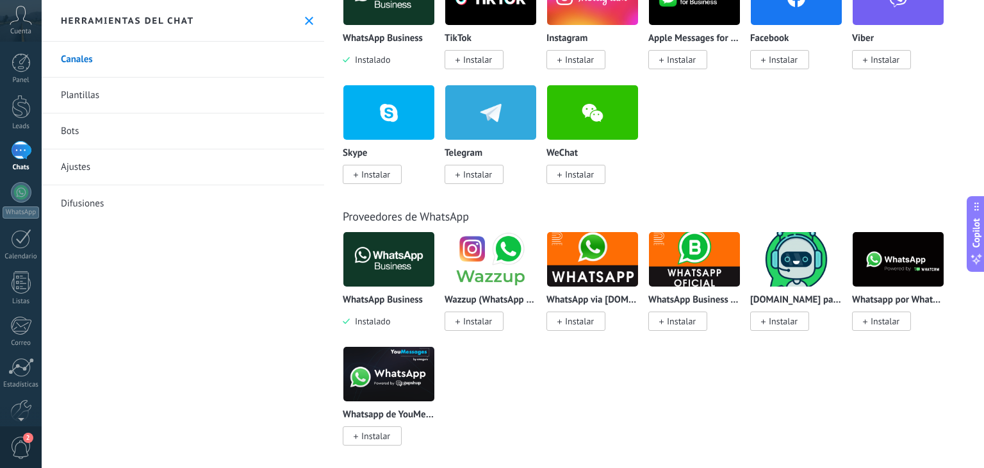
scroll to position [320, 0]
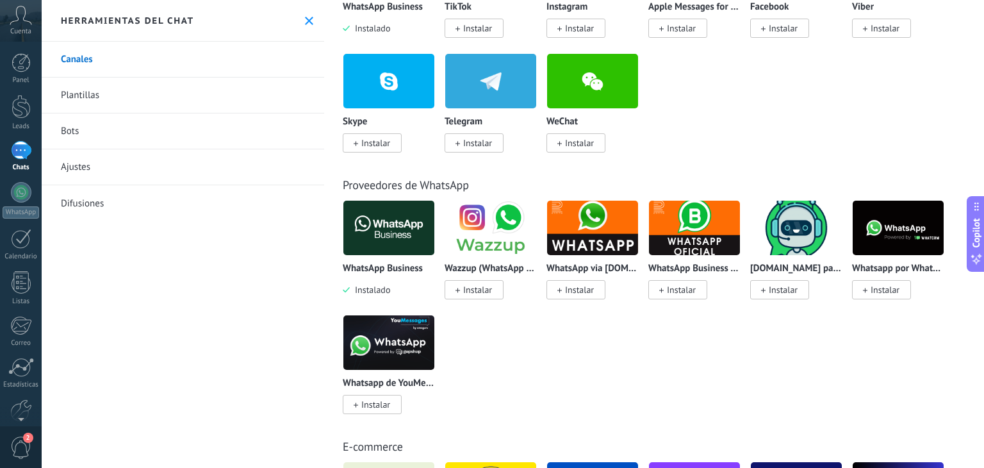
click at [136, 175] on link "Ajustes" at bounding box center [183, 167] width 283 height 36
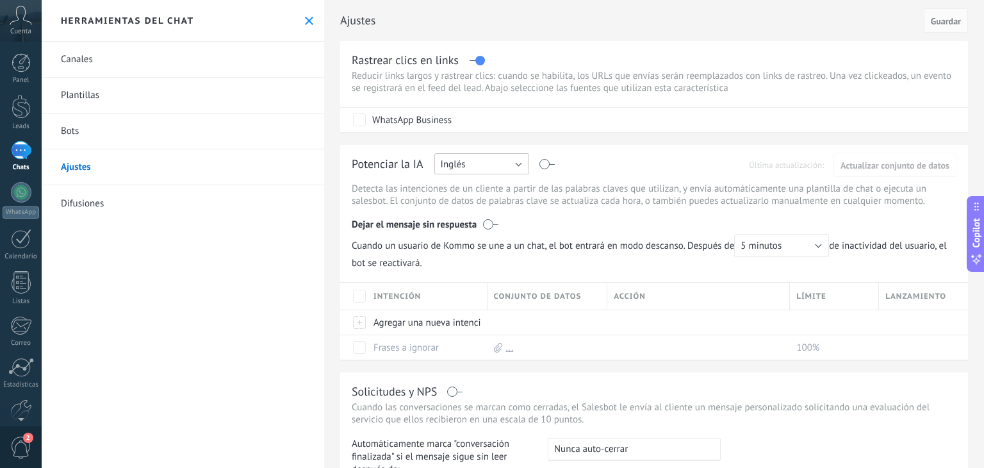
click at [516, 167] on button "Inglés" at bounding box center [481, 163] width 95 height 21
